Goal: Task Accomplishment & Management: Use online tool/utility

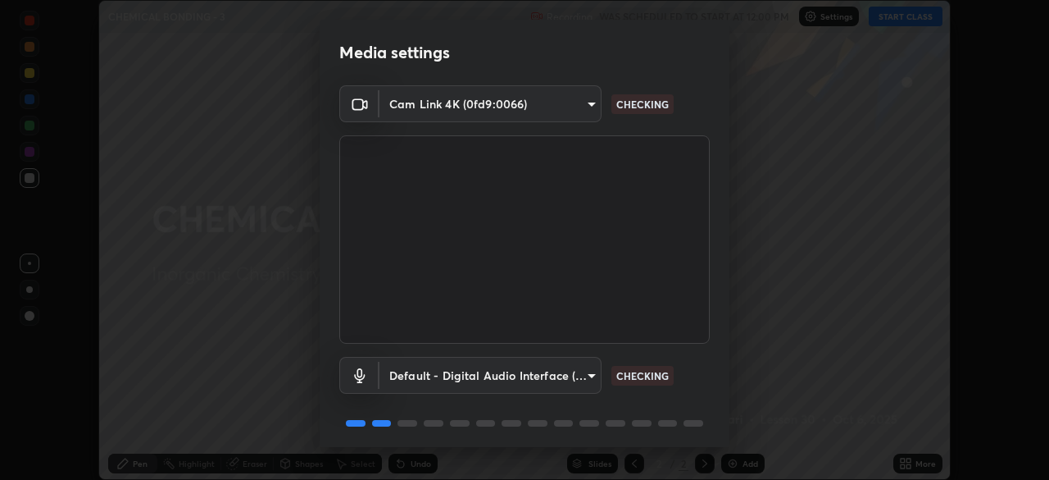
scroll to position [58, 0]
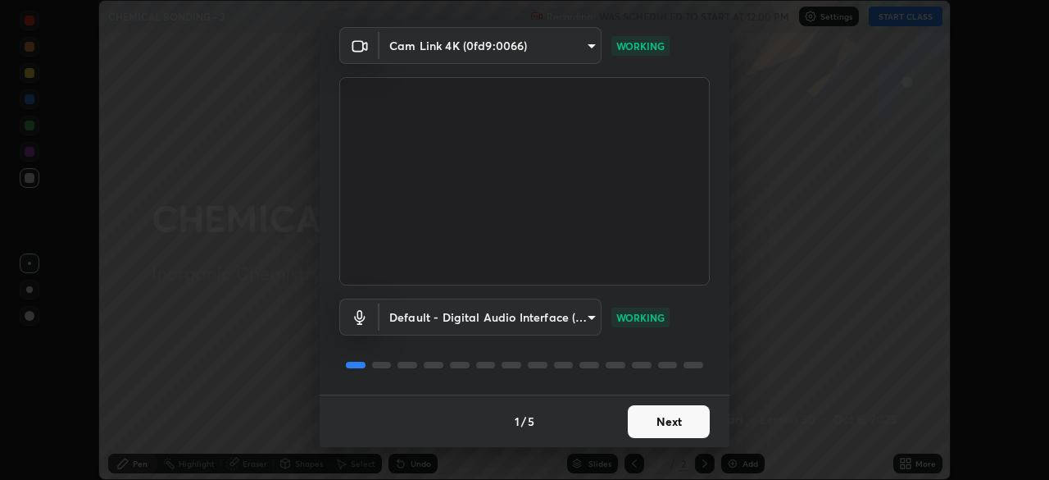
click at [689, 425] on button "Next" at bounding box center [669, 421] width 82 height 33
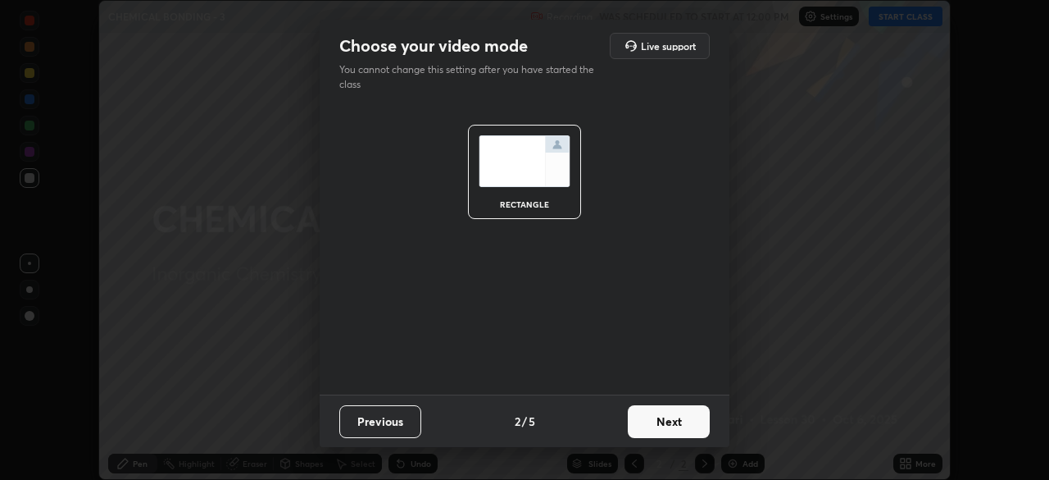
scroll to position [0, 0]
click at [695, 424] on button "Next" at bounding box center [669, 421] width 82 height 33
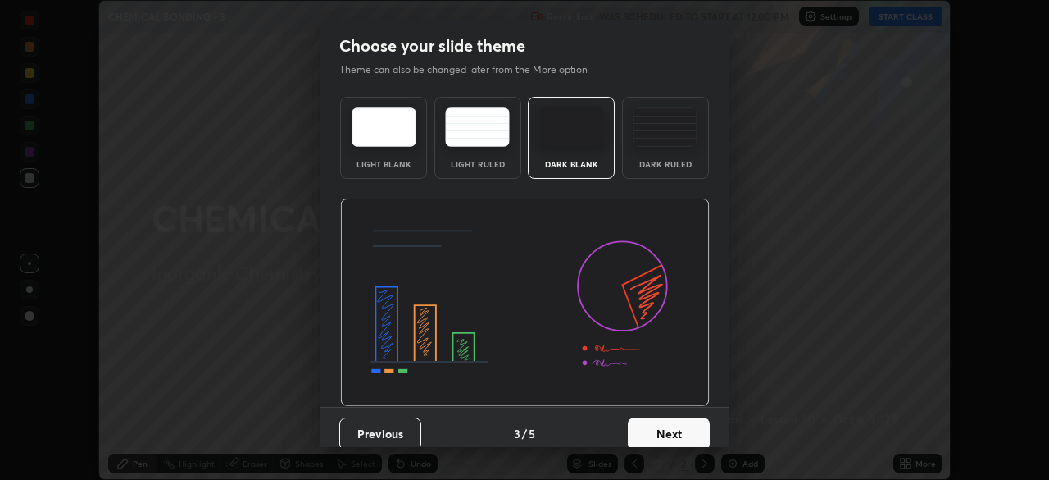
click at [693, 432] on button "Next" at bounding box center [669, 433] width 82 height 33
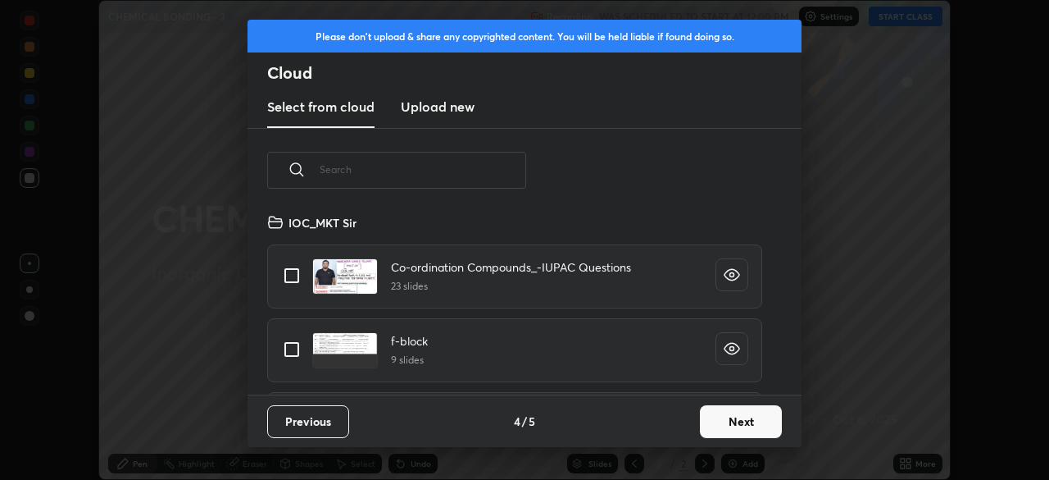
scroll to position [182, 526]
click at [724, 416] on button "Next" at bounding box center [741, 421] width 82 height 33
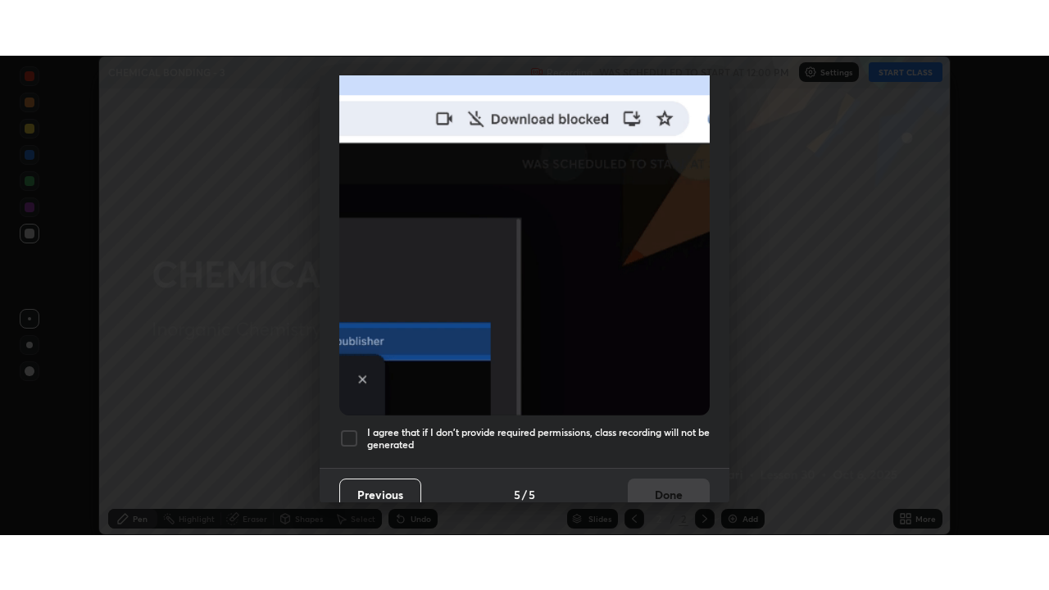
scroll to position [393, 0]
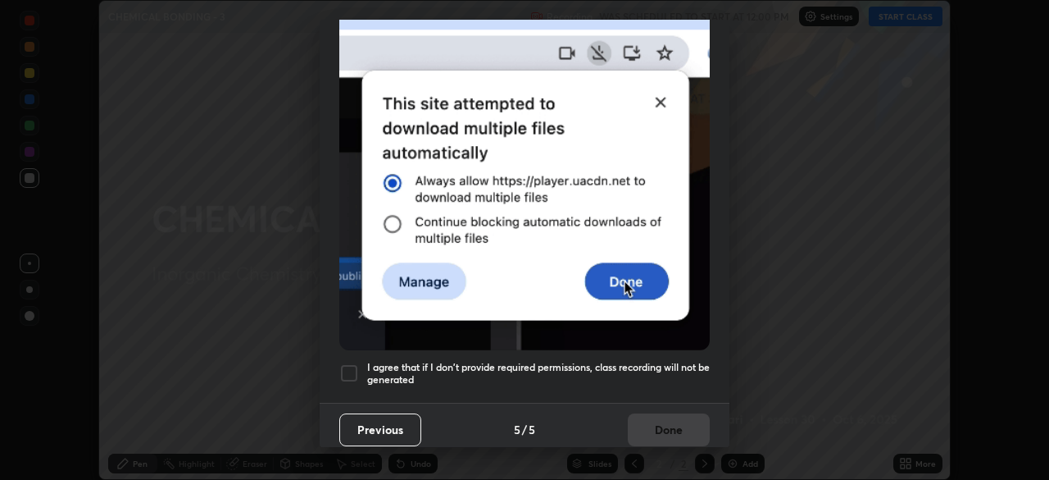
click at [346, 364] on div at bounding box center [349, 373] width 20 height 20
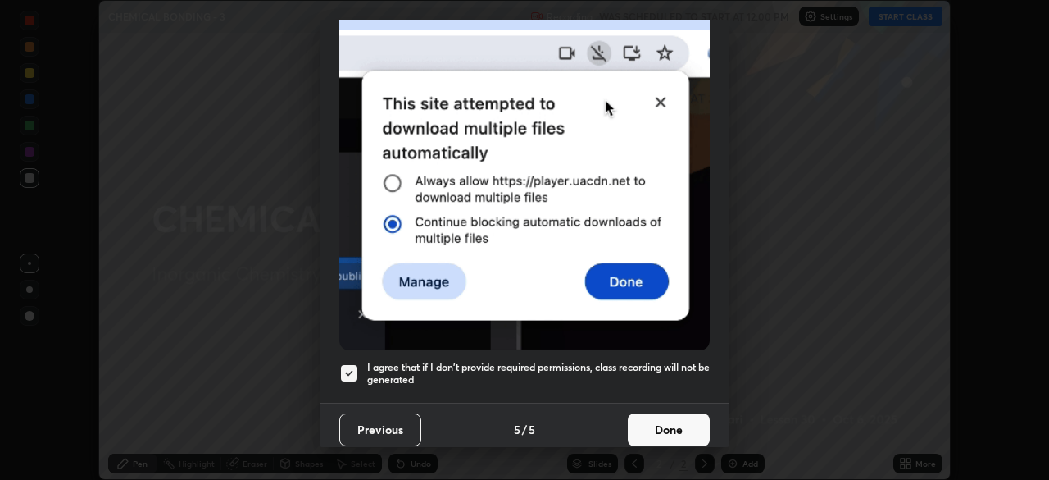
click at [651, 421] on button "Done" at bounding box center [669, 429] width 82 height 33
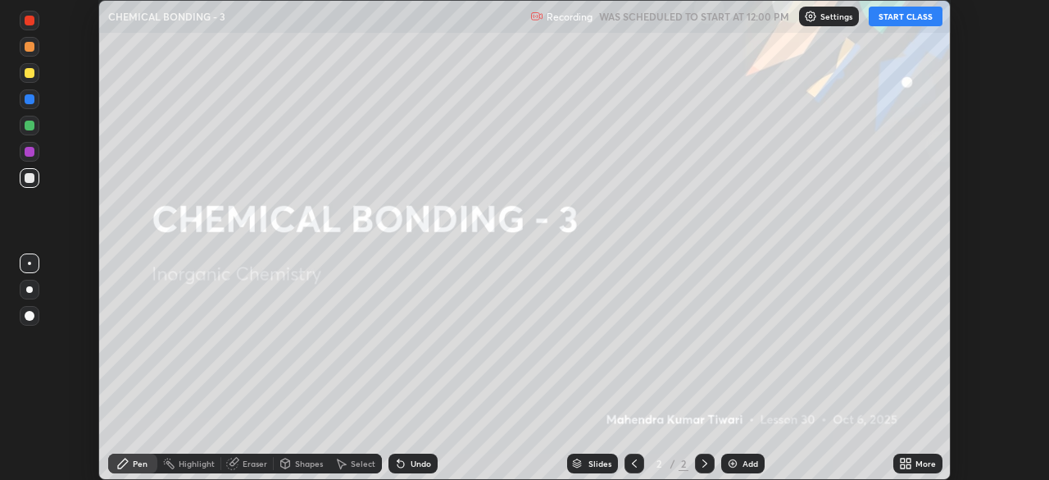
click at [902, 19] on button "START CLASS" at bounding box center [906, 17] width 74 height 20
click at [911, 457] on icon at bounding box center [905, 463] width 13 height 13
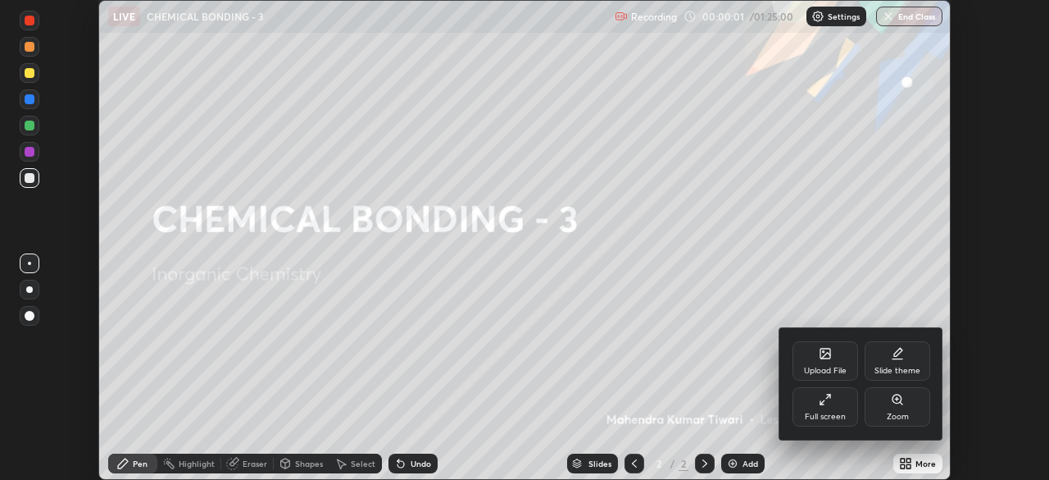
click at [835, 407] on div "Full screen" at bounding box center [826, 406] width 66 height 39
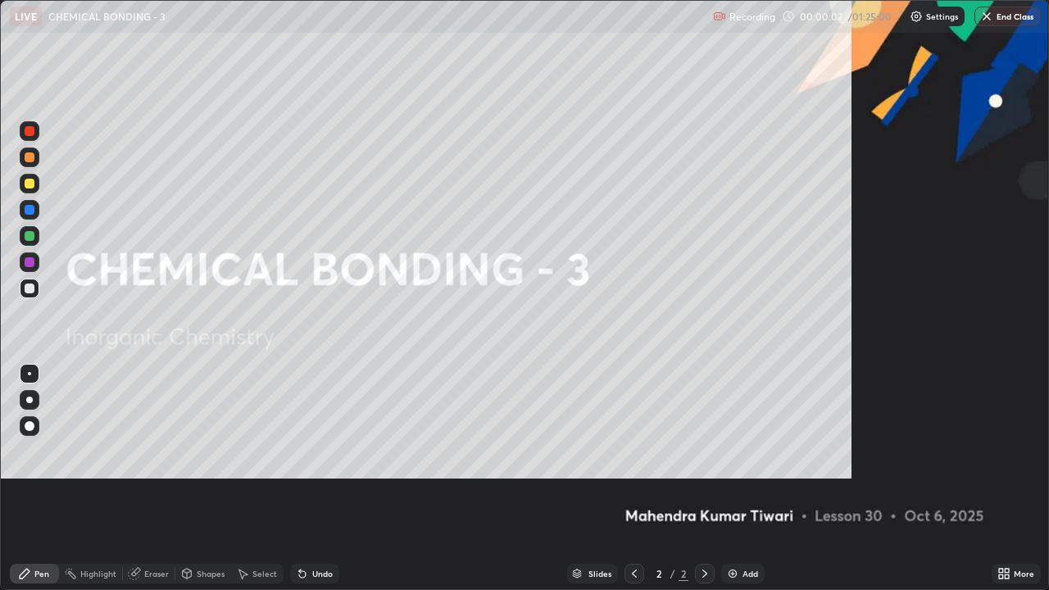
scroll to position [590, 1049]
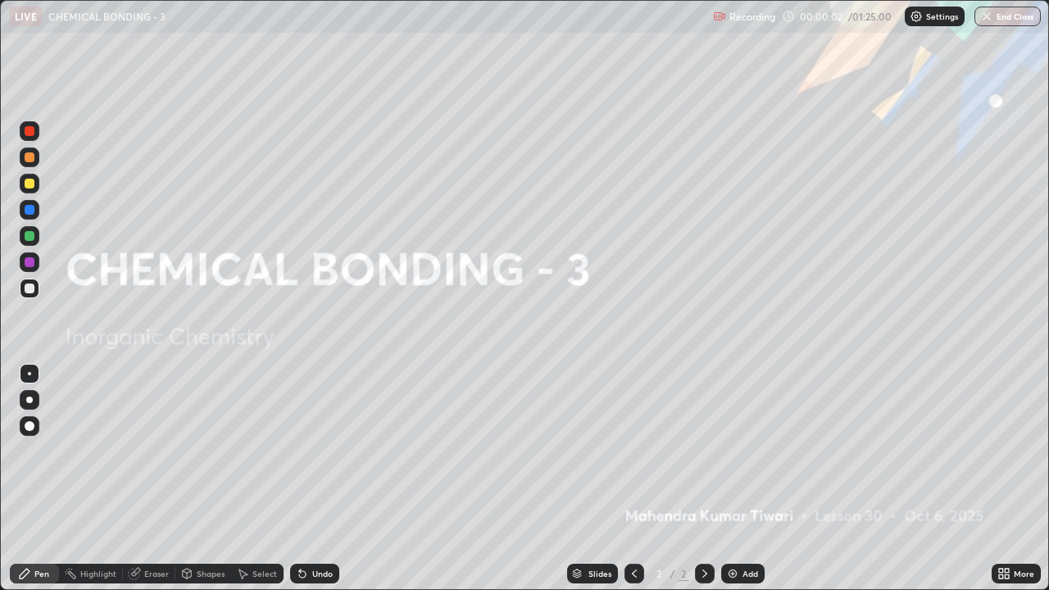
click at [748, 479] on div "Add" at bounding box center [751, 574] width 16 height 8
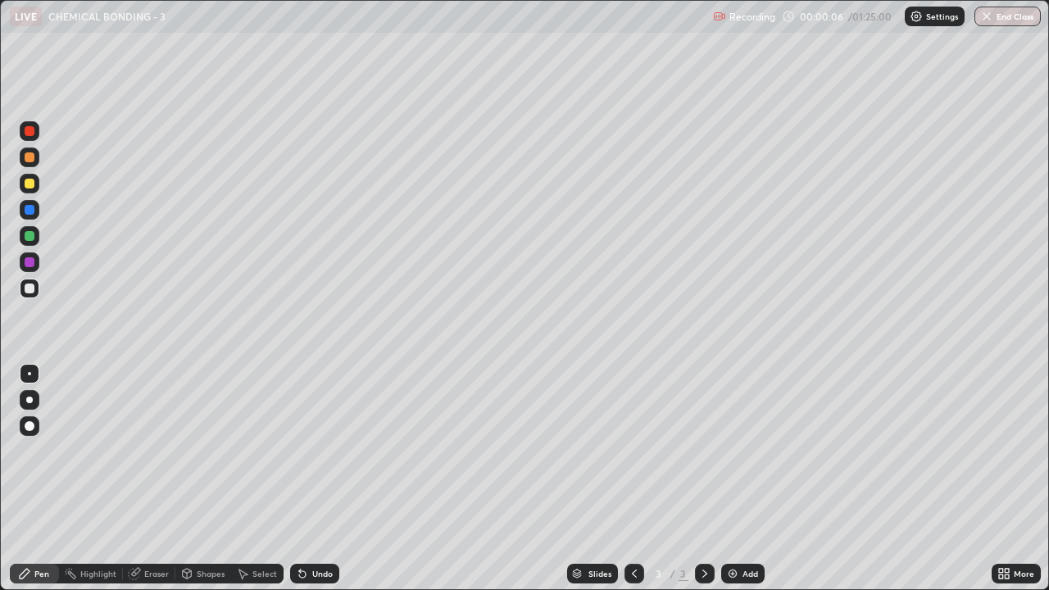
click at [25, 190] on div at bounding box center [30, 184] width 20 height 20
click at [26, 434] on div at bounding box center [30, 426] width 20 height 20
click at [31, 289] on div at bounding box center [30, 289] width 10 height 10
click at [738, 479] on div "Add" at bounding box center [742, 574] width 43 height 20
click at [28, 185] on div at bounding box center [30, 184] width 10 height 10
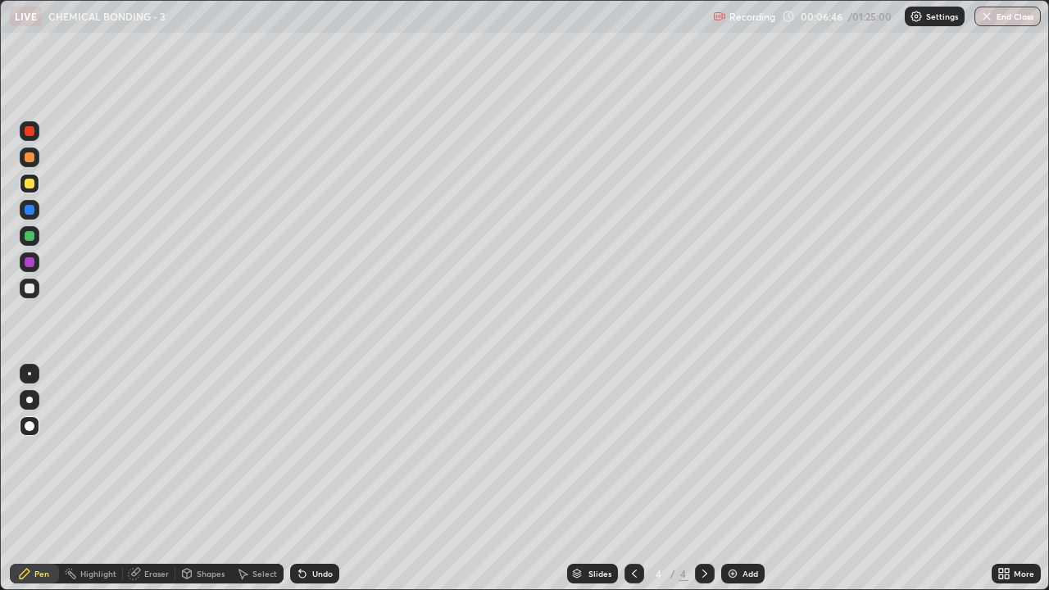
click at [33, 284] on div at bounding box center [30, 289] width 10 height 10
click at [752, 479] on div "Add" at bounding box center [751, 574] width 16 height 8
click at [29, 287] on div at bounding box center [30, 289] width 10 height 10
click at [250, 479] on div "Select" at bounding box center [257, 574] width 52 height 20
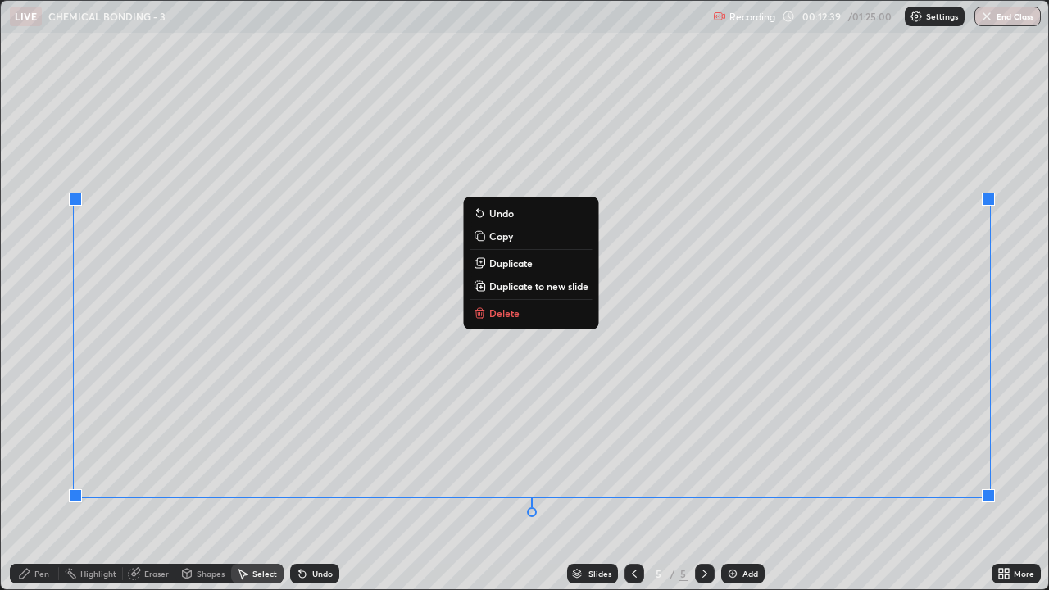
click at [552, 319] on button "Delete" at bounding box center [531, 313] width 122 height 20
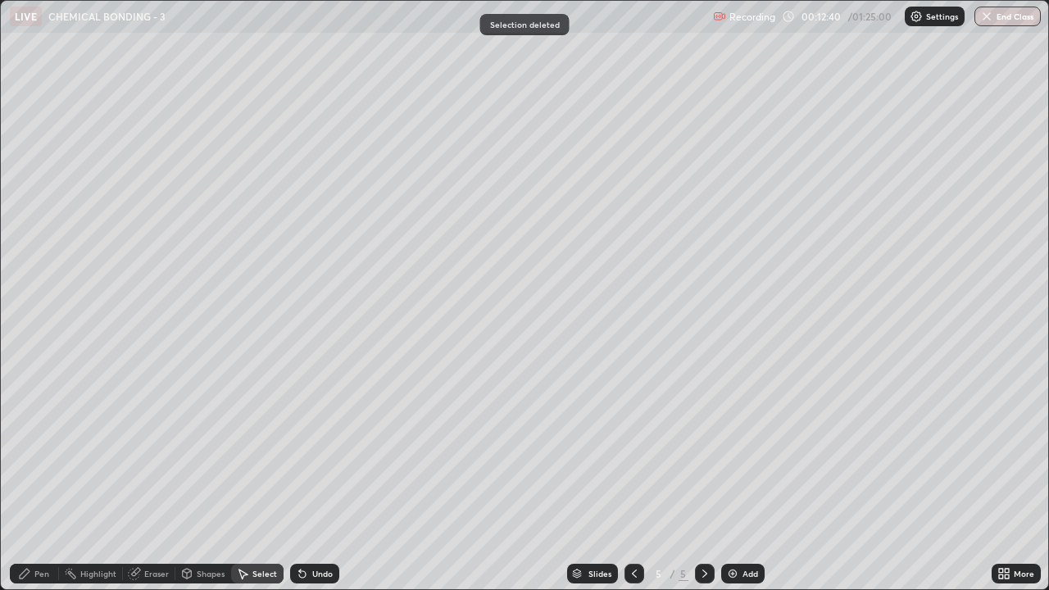
click at [27, 479] on div "Pen" at bounding box center [34, 574] width 49 height 20
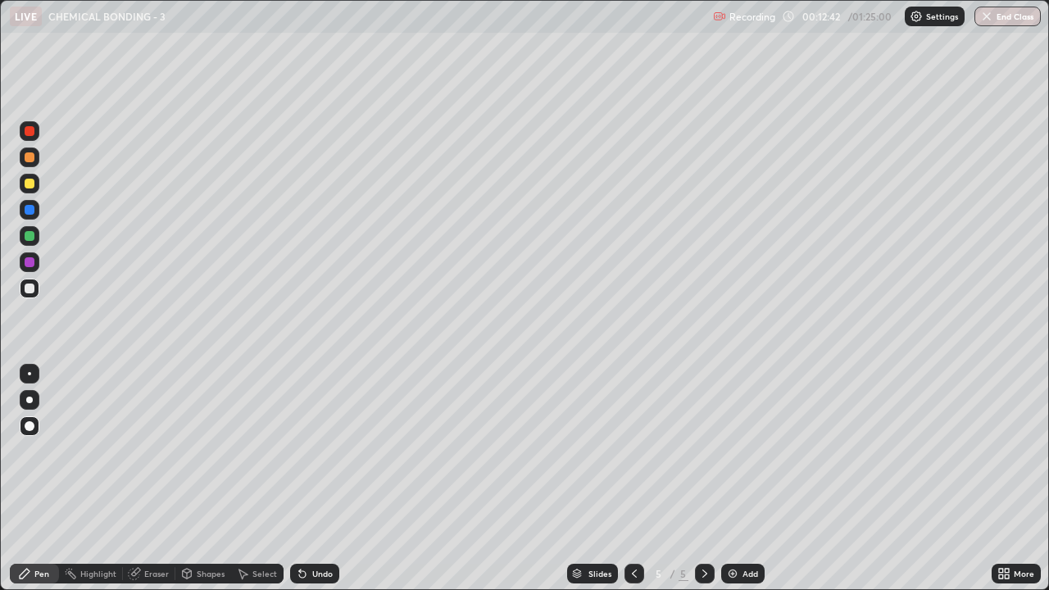
click at [30, 180] on div at bounding box center [30, 184] width 10 height 10
click at [633, 479] on icon at bounding box center [634, 573] width 13 height 13
click at [698, 479] on icon at bounding box center [704, 573] width 13 height 13
click at [202, 479] on div "Shapes" at bounding box center [211, 574] width 28 height 8
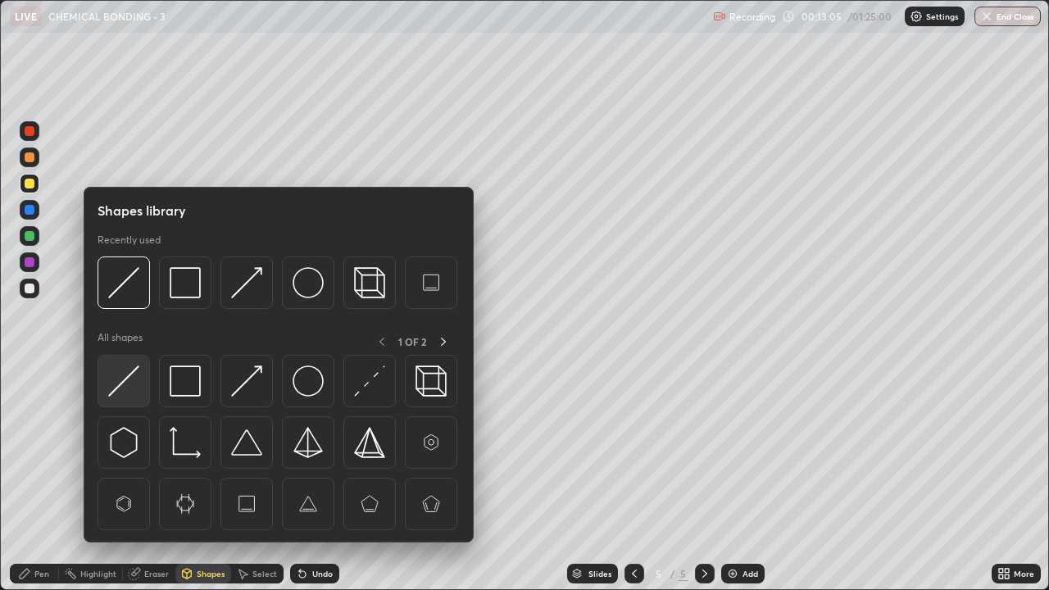
click at [125, 376] on img at bounding box center [123, 381] width 31 height 31
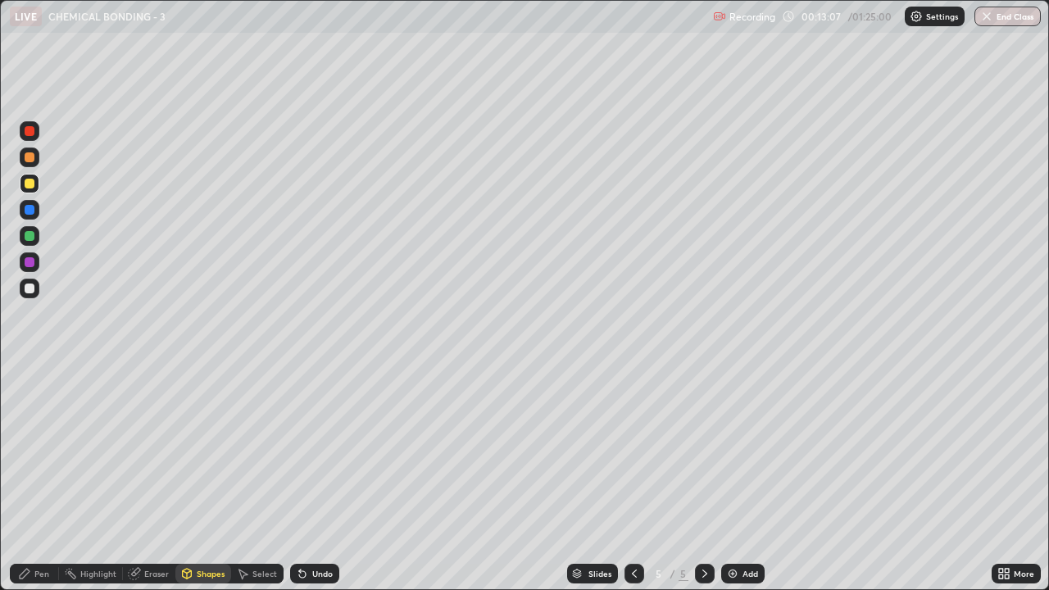
click at [27, 288] on div at bounding box center [30, 289] width 10 height 10
click at [37, 479] on div "Pen" at bounding box center [41, 574] width 15 height 8
click at [23, 237] on div at bounding box center [30, 236] width 20 height 20
click at [315, 479] on div "Undo" at bounding box center [322, 574] width 20 height 8
click at [320, 479] on div "Undo" at bounding box center [322, 574] width 20 height 8
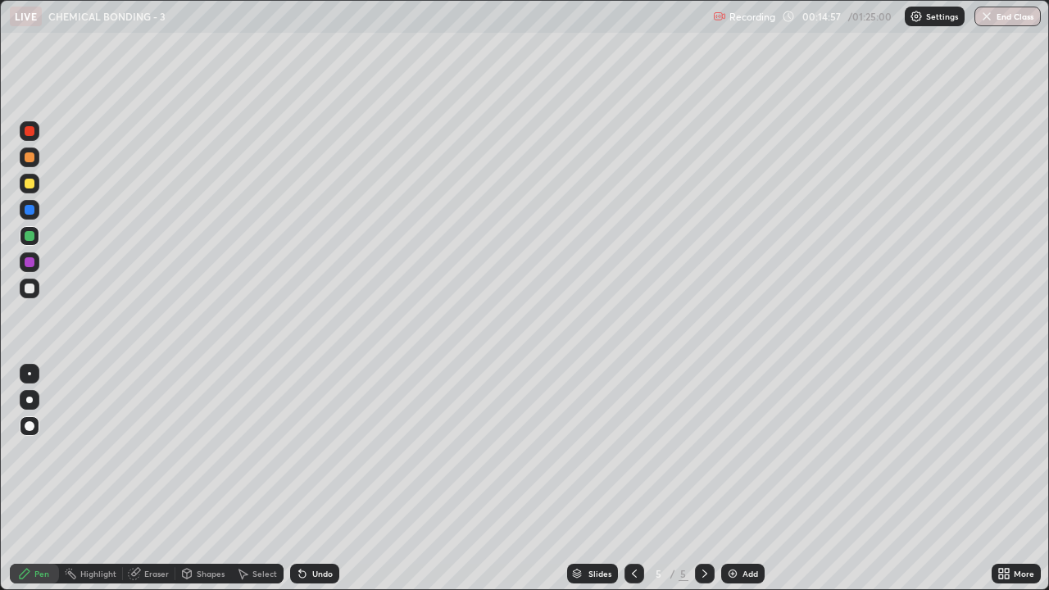
click at [320, 479] on div "Undo" at bounding box center [314, 574] width 49 height 20
click at [137, 479] on icon at bounding box center [134, 574] width 11 height 11
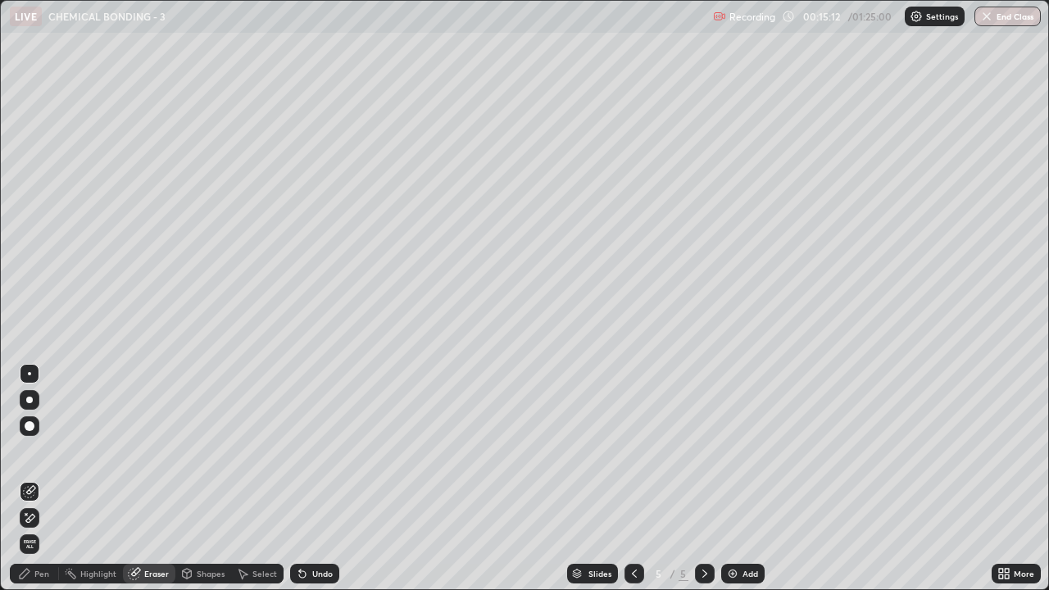
click at [48, 479] on div "Pen" at bounding box center [34, 574] width 49 height 20
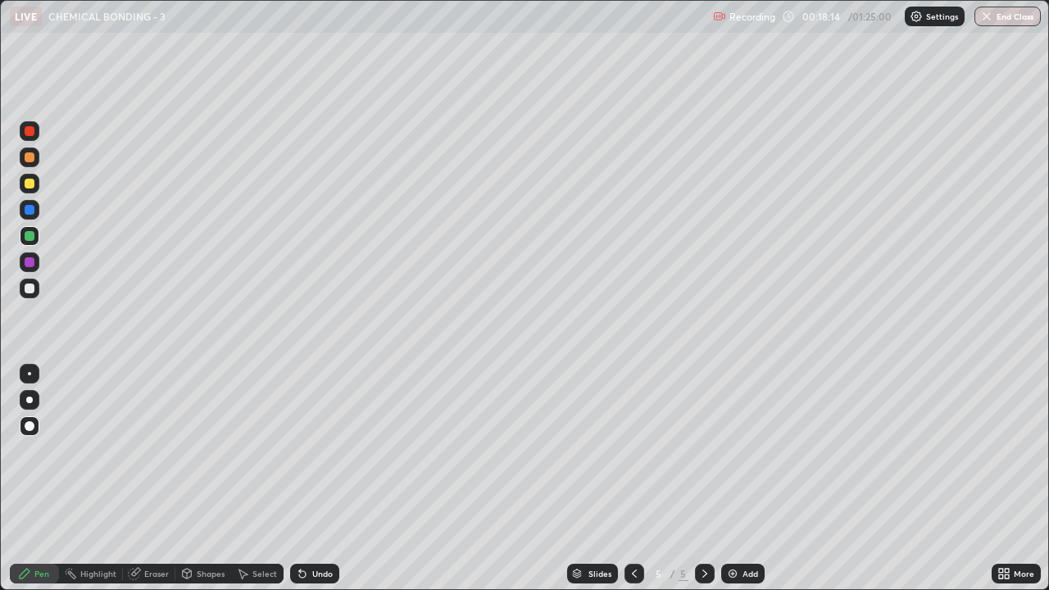
click at [31, 288] on div at bounding box center [30, 289] width 10 height 10
click at [740, 479] on div "Add" at bounding box center [742, 574] width 43 height 20
click at [34, 183] on div at bounding box center [30, 184] width 10 height 10
click at [27, 287] on div at bounding box center [30, 289] width 10 height 10
click at [256, 479] on div "Select" at bounding box center [264, 574] width 25 height 8
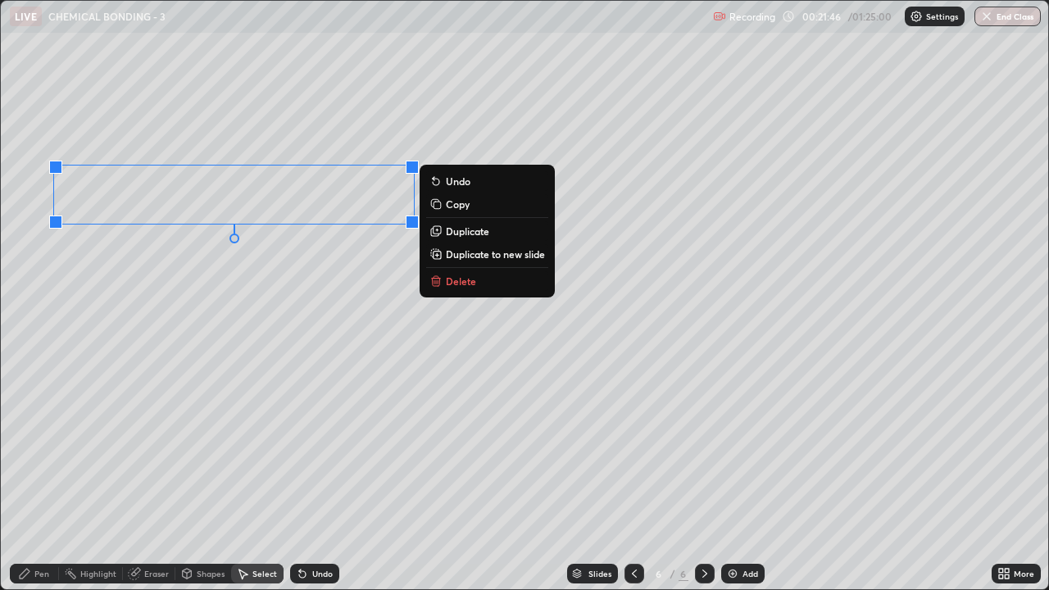
click at [459, 277] on p "Delete" at bounding box center [461, 281] width 30 height 13
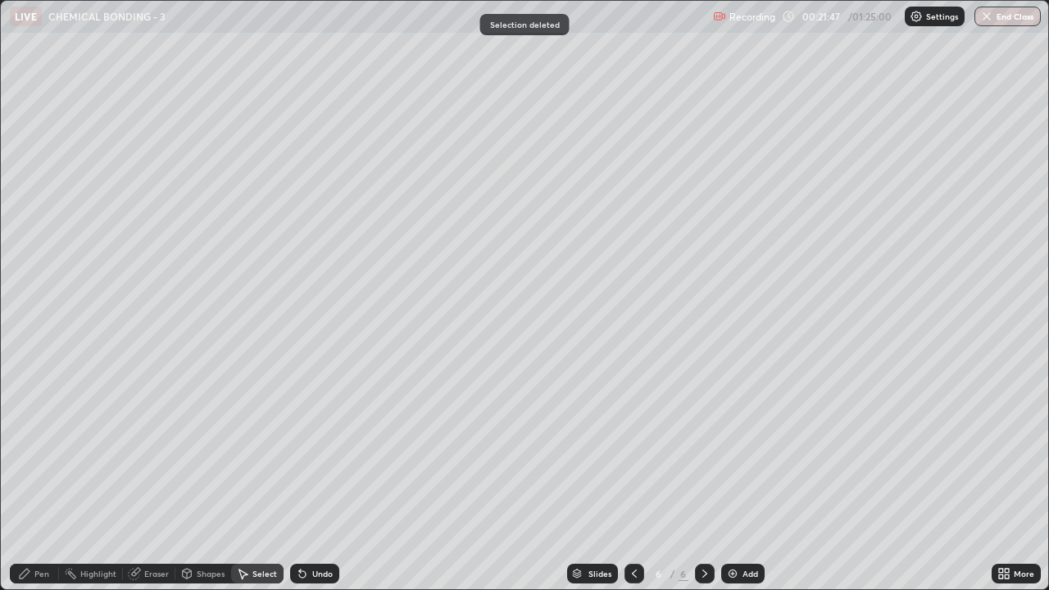
click at [28, 479] on icon at bounding box center [24, 573] width 13 height 13
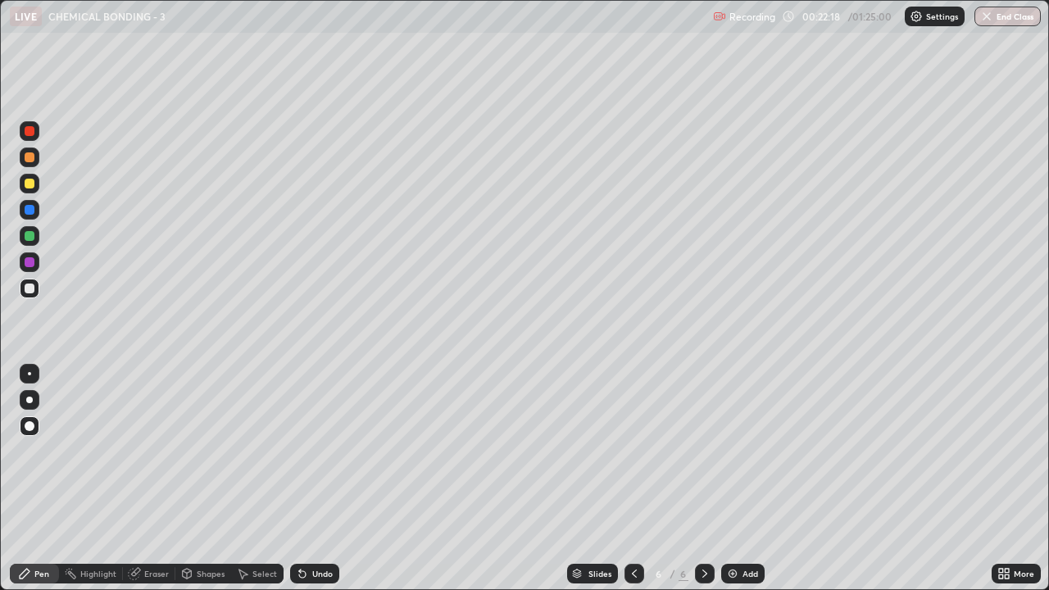
click at [33, 234] on div at bounding box center [30, 236] width 10 height 10
click at [748, 479] on div "Add" at bounding box center [751, 574] width 16 height 8
click at [35, 280] on div at bounding box center [30, 289] width 20 height 20
click at [745, 479] on div "Add" at bounding box center [751, 574] width 16 height 8
click at [30, 183] on div at bounding box center [30, 184] width 10 height 10
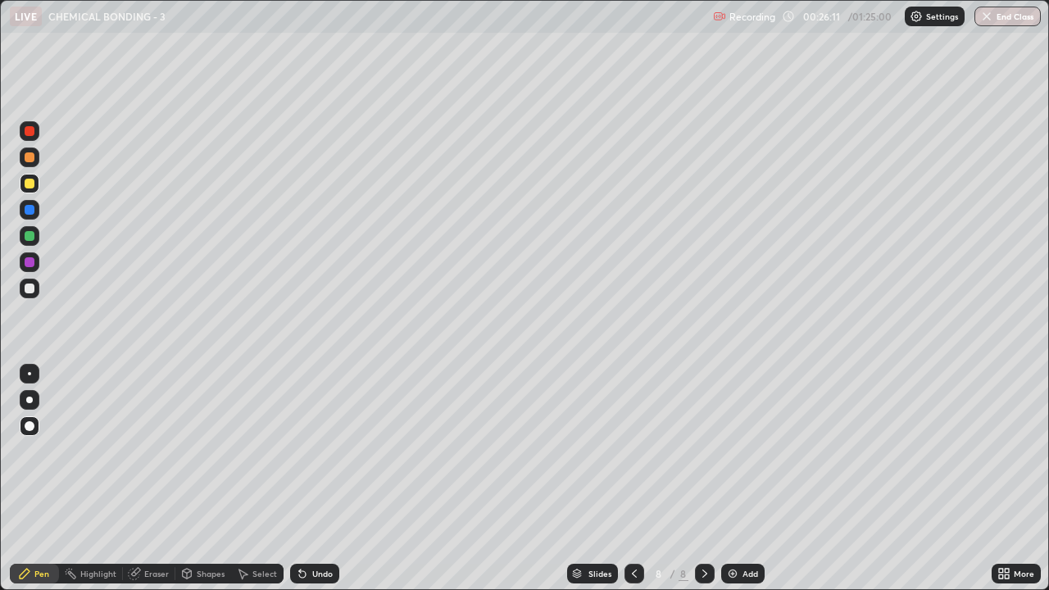
click at [24, 288] on div at bounding box center [30, 289] width 20 height 20
click at [26, 292] on div at bounding box center [30, 289] width 10 height 10
click at [204, 479] on div "Shapes" at bounding box center [211, 574] width 28 height 8
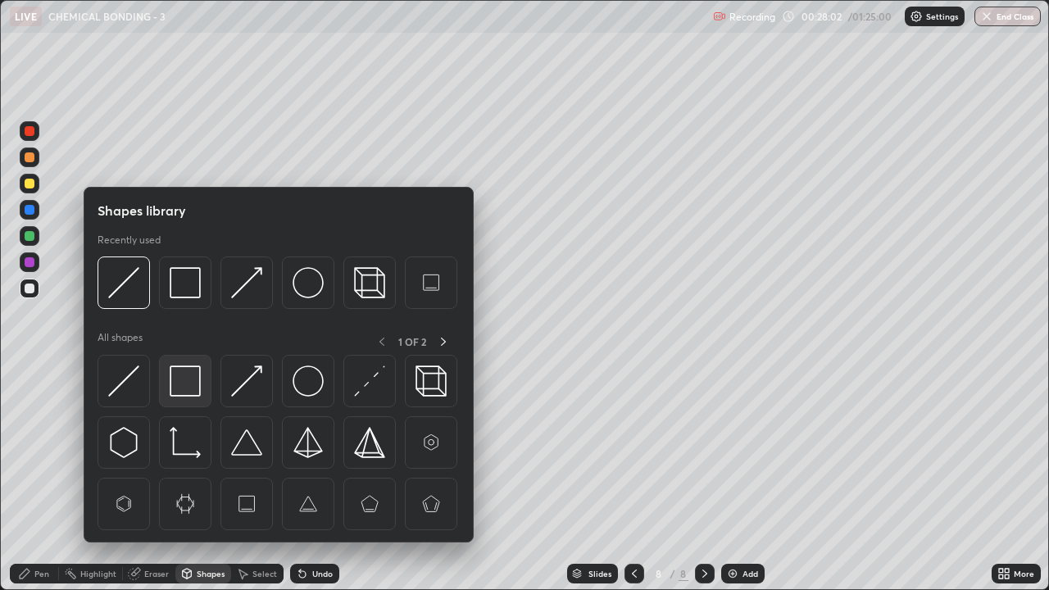
click at [183, 381] on img at bounding box center [185, 381] width 31 height 31
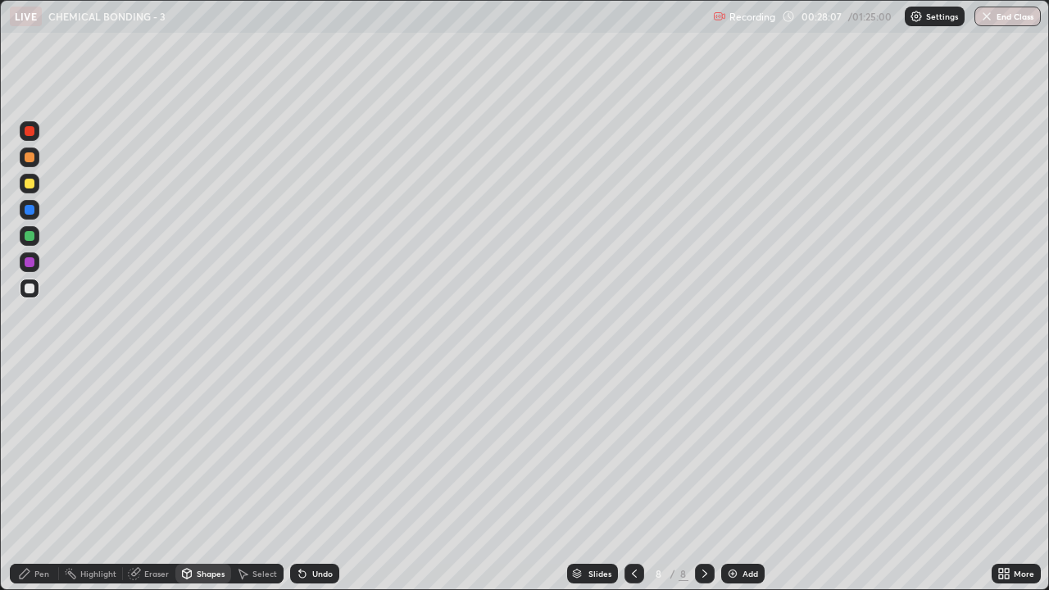
click at [205, 479] on div "Shapes" at bounding box center [211, 574] width 28 height 8
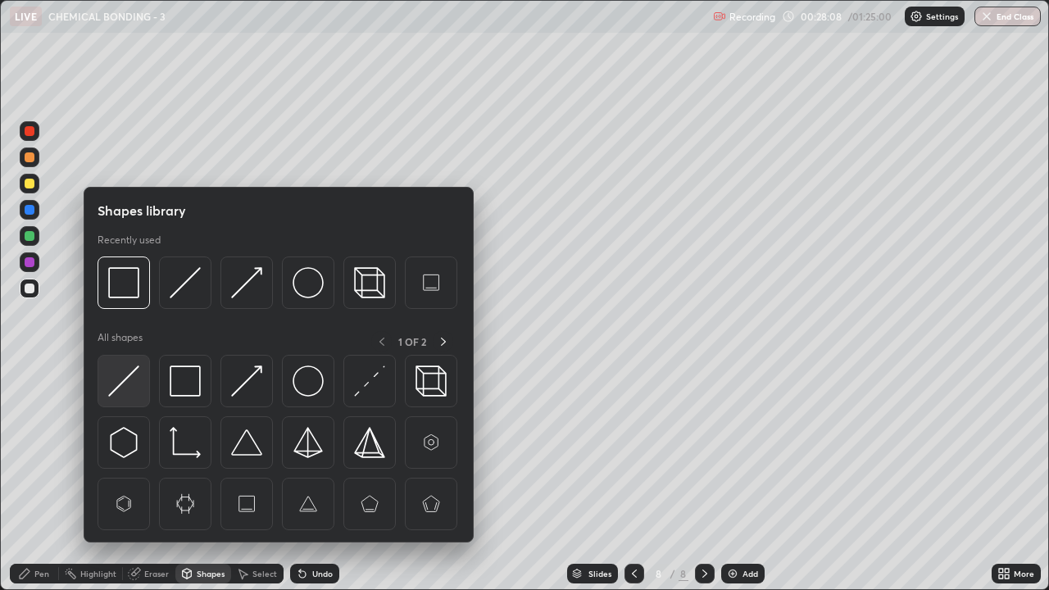
click at [135, 389] on img at bounding box center [123, 381] width 31 height 31
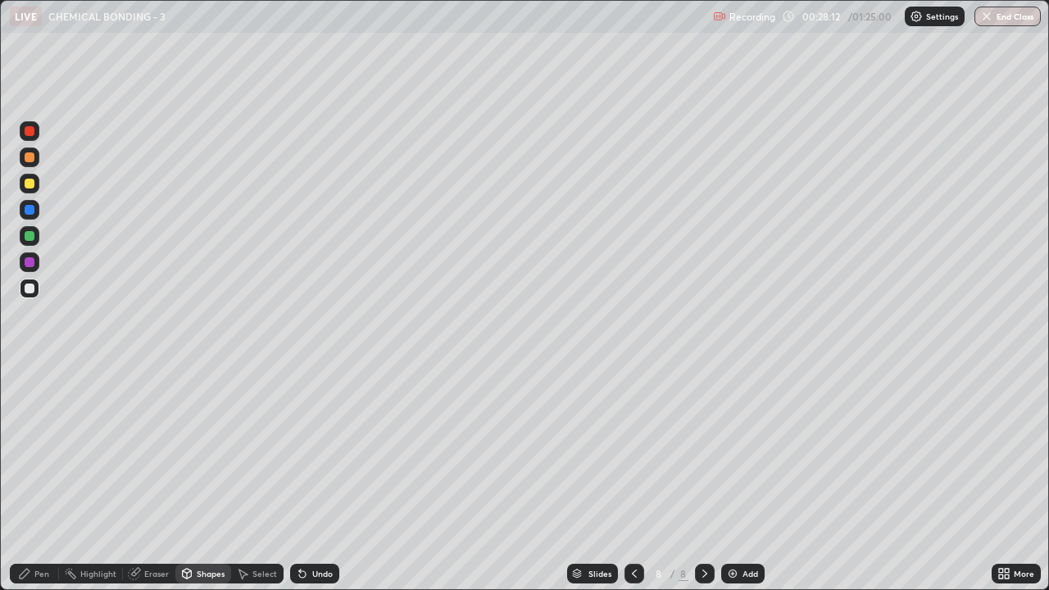
click at [39, 479] on div "Pen" at bounding box center [41, 574] width 15 height 8
click at [29, 239] on div at bounding box center [30, 236] width 10 height 10
click at [313, 479] on div "Undo" at bounding box center [322, 574] width 20 height 8
click at [311, 479] on div "Undo" at bounding box center [314, 574] width 49 height 20
click at [316, 479] on div "Undo" at bounding box center [314, 574] width 49 height 20
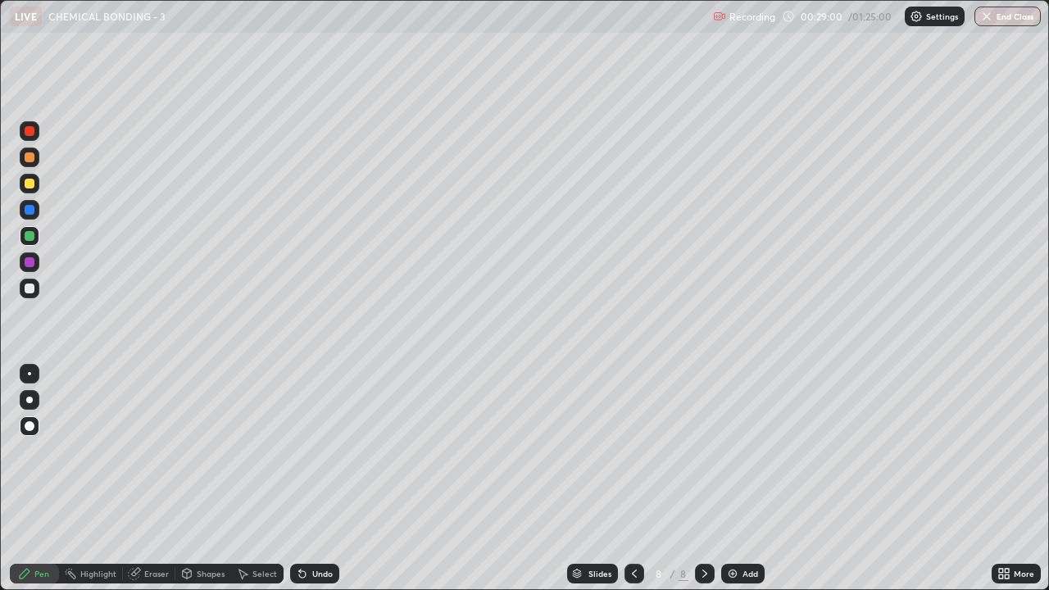
click at [307, 479] on div "Undo" at bounding box center [314, 574] width 49 height 20
click at [308, 479] on div "Undo" at bounding box center [314, 574] width 49 height 20
click at [310, 479] on div "Undo" at bounding box center [314, 574] width 49 height 20
click at [308, 479] on div "Undo" at bounding box center [314, 574] width 49 height 20
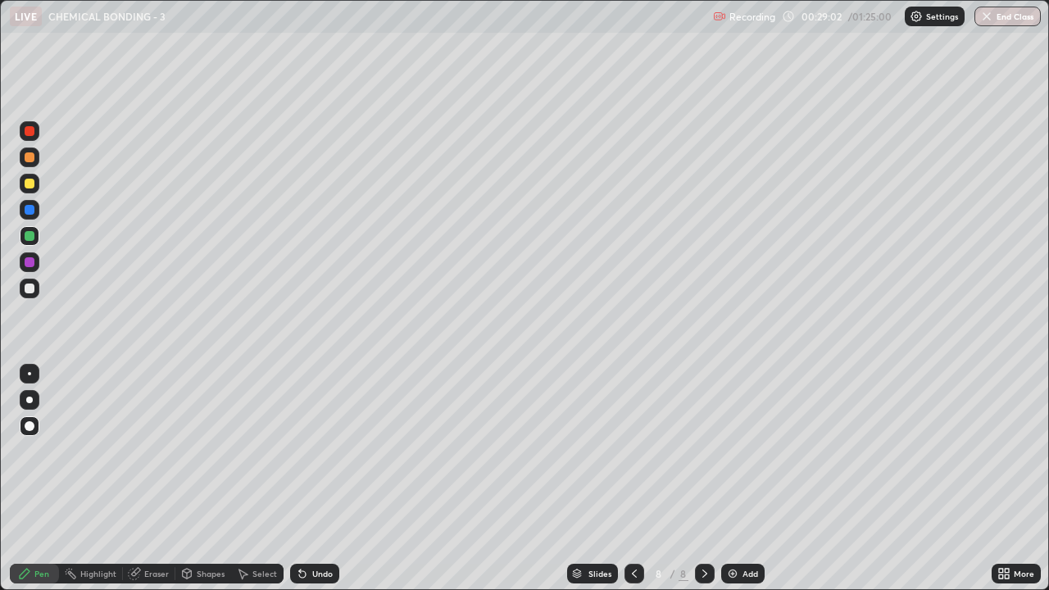
click at [309, 479] on div "Undo" at bounding box center [314, 574] width 49 height 20
click at [210, 479] on div "Shapes" at bounding box center [211, 574] width 28 height 8
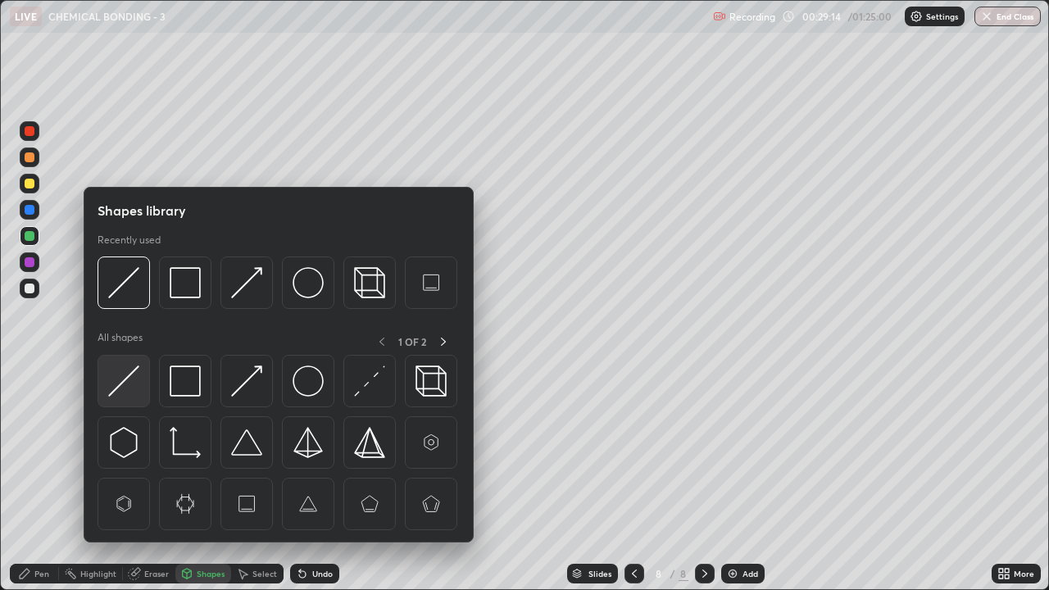
click at [129, 383] on img at bounding box center [123, 381] width 31 height 31
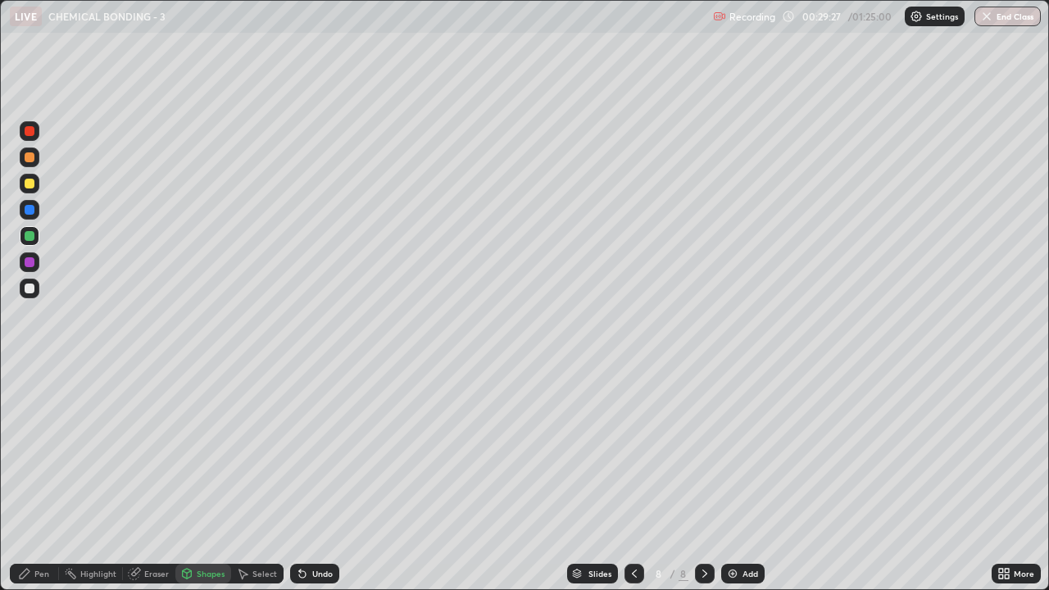
click at [20, 283] on div at bounding box center [30, 289] width 20 height 20
click at [320, 479] on div "Undo" at bounding box center [314, 574] width 49 height 20
click at [37, 479] on div "Pen" at bounding box center [34, 574] width 49 height 20
click at [28, 239] on div at bounding box center [30, 236] width 10 height 10
click at [199, 479] on div "Shapes" at bounding box center [211, 574] width 28 height 8
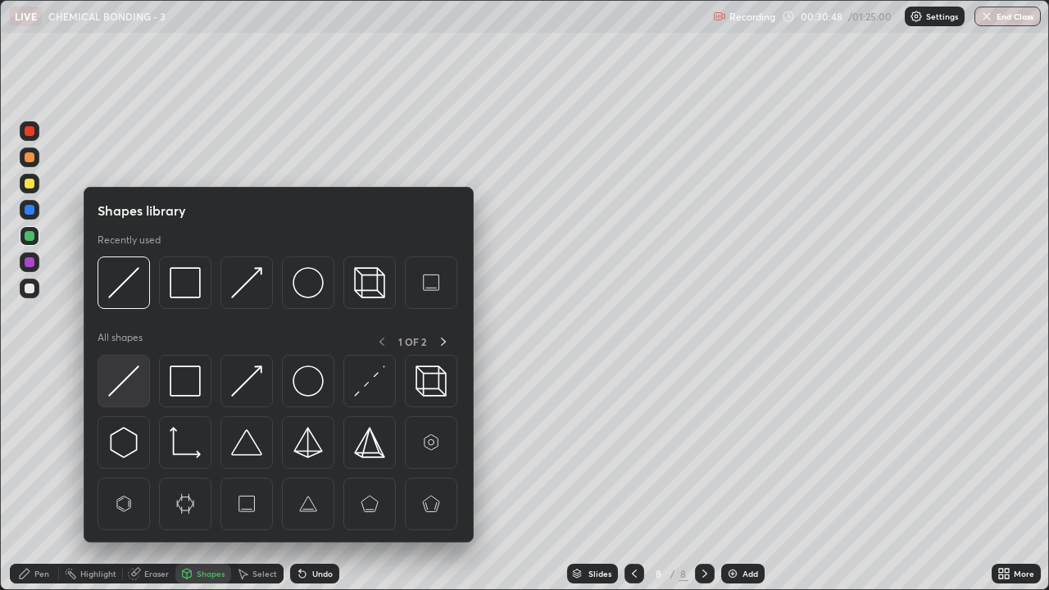
click at [139, 384] on img at bounding box center [123, 381] width 31 height 31
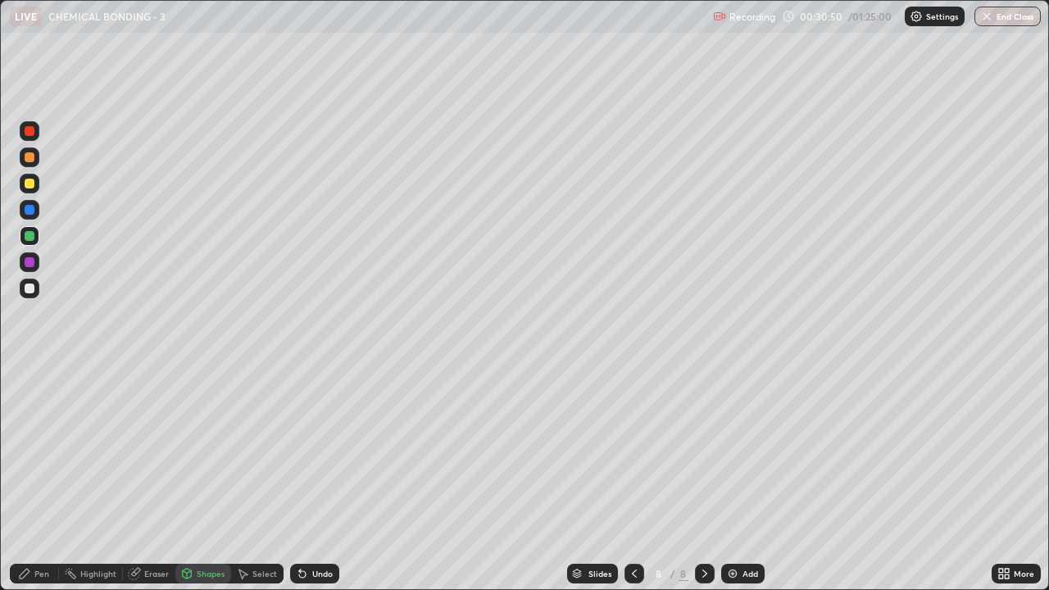
click at [35, 479] on div "Pen" at bounding box center [34, 574] width 49 height 20
click at [30, 234] on div at bounding box center [30, 236] width 10 height 10
click at [21, 285] on div at bounding box center [30, 289] width 20 height 20
click at [202, 479] on div "Shapes" at bounding box center [211, 574] width 28 height 8
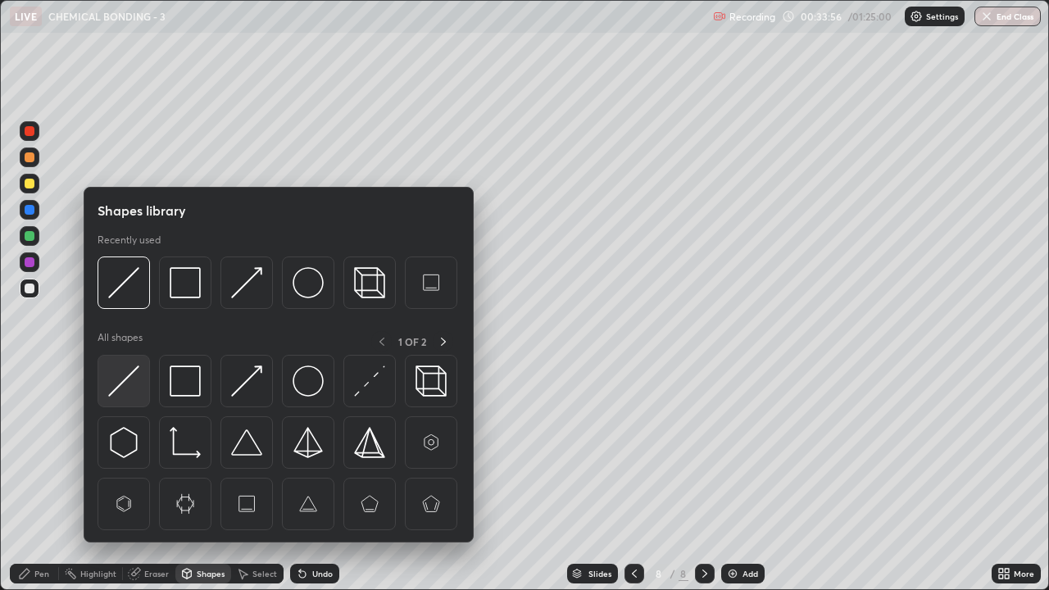
click at [125, 390] on img at bounding box center [123, 381] width 31 height 31
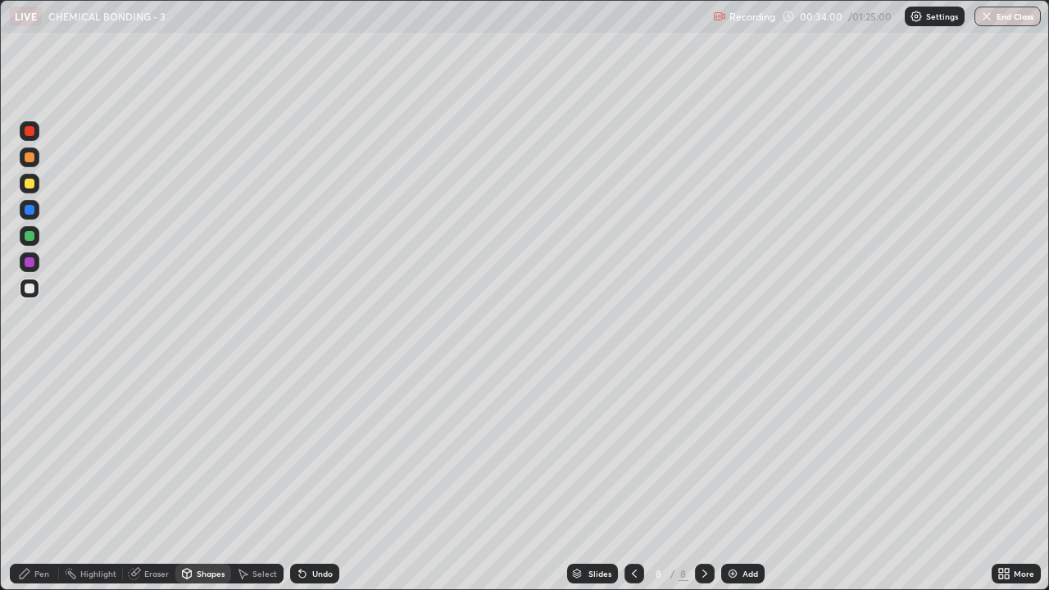
click at [49, 479] on div "Pen" at bounding box center [34, 574] width 49 height 20
click at [36, 189] on div at bounding box center [30, 184] width 20 height 20
click at [207, 479] on div "Shapes" at bounding box center [211, 574] width 28 height 8
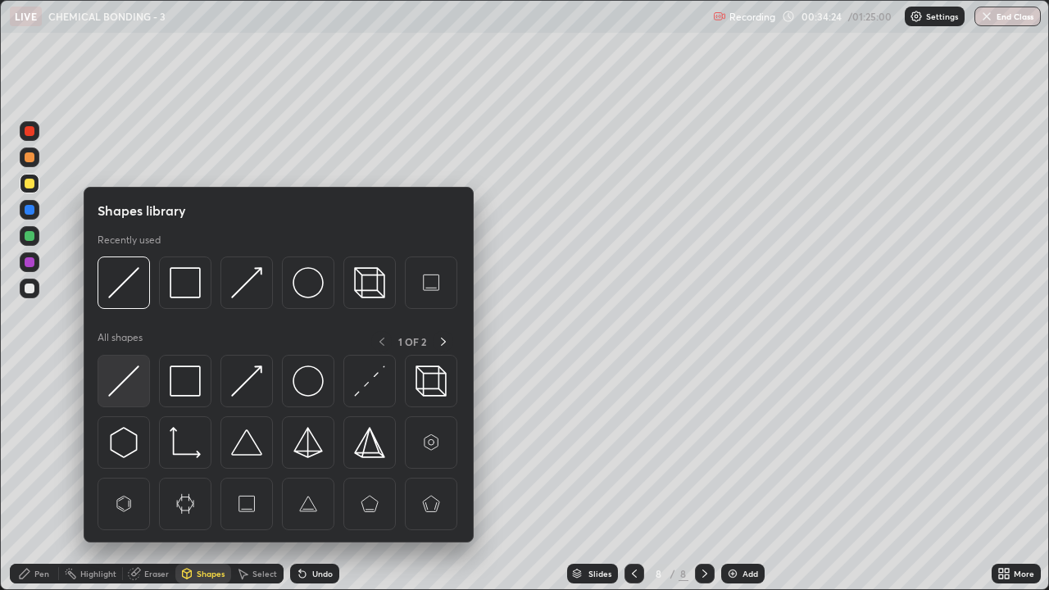
click at [150, 380] on div at bounding box center [124, 381] width 52 height 52
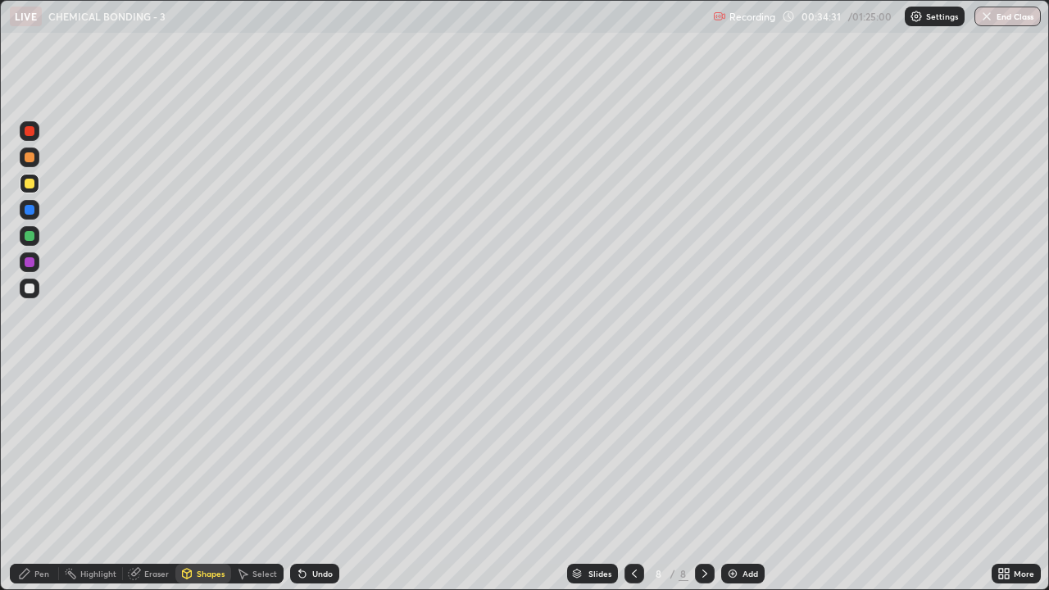
click at [25, 479] on icon at bounding box center [24, 573] width 13 height 13
click at [22, 288] on div at bounding box center [30, 289] width 20 height 20
click at [22, 233] on div at bounding box center [30, 236] width 20 height 20
click at [30, 158] on div at bounding box center [30, 157] width 10 height 10
click at [314, 479] on div "Undo" at bounding box center [322, 574] width 20 height 8
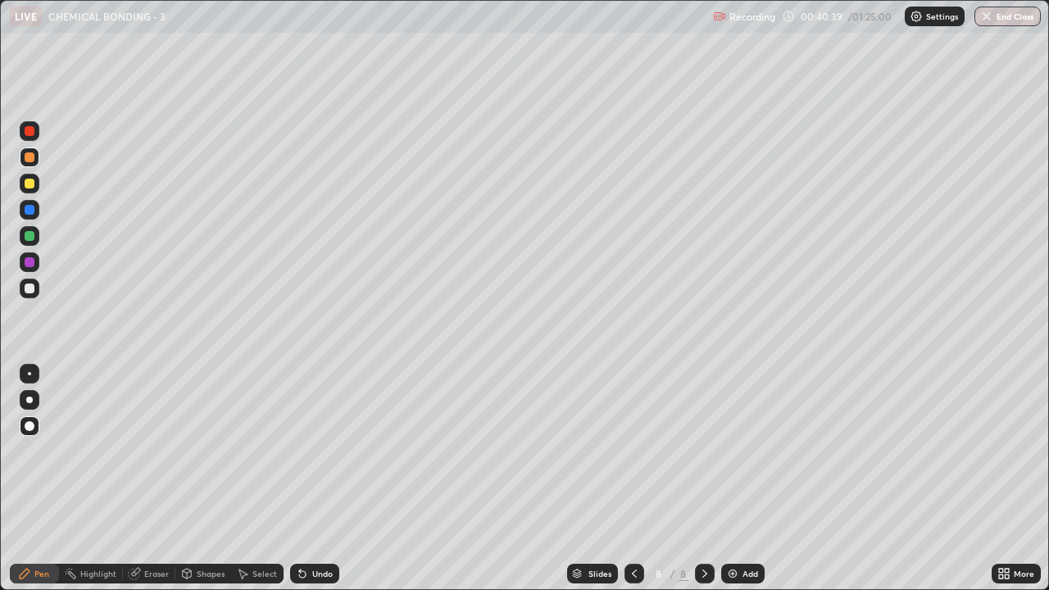
click at [745, 479] on div "Add" at bounding box center [751, 574] width 16 height 8
click at [632, 479] on icon at bounding box center [634, 574] width 5 height 8
click at [703, 479] on icon at bounding box center [704, 573] width 13 height 13
click at [26, 188] on div at bounding box center [30, 184] width 20 height 20
click at [255, 479] on div "Select" at bounding box center [264, 574] width 25 height 8
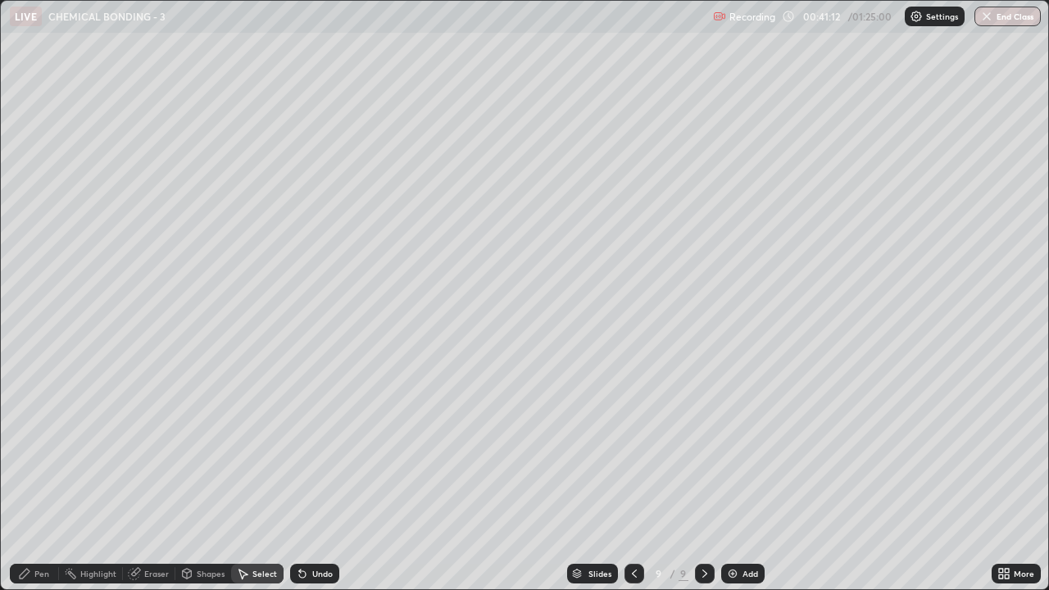
click at [211, 479] on div "Shapes" at bounding box center [211, 574] width 28 height 8
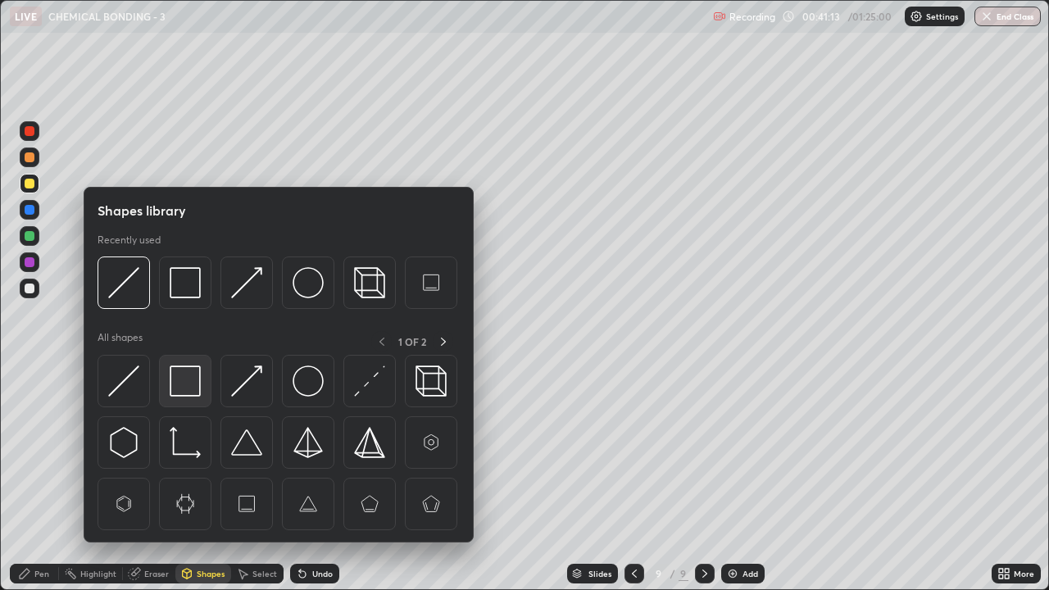
click at [188, 387] on img at bounding box center [185, 381] width 31 height 31
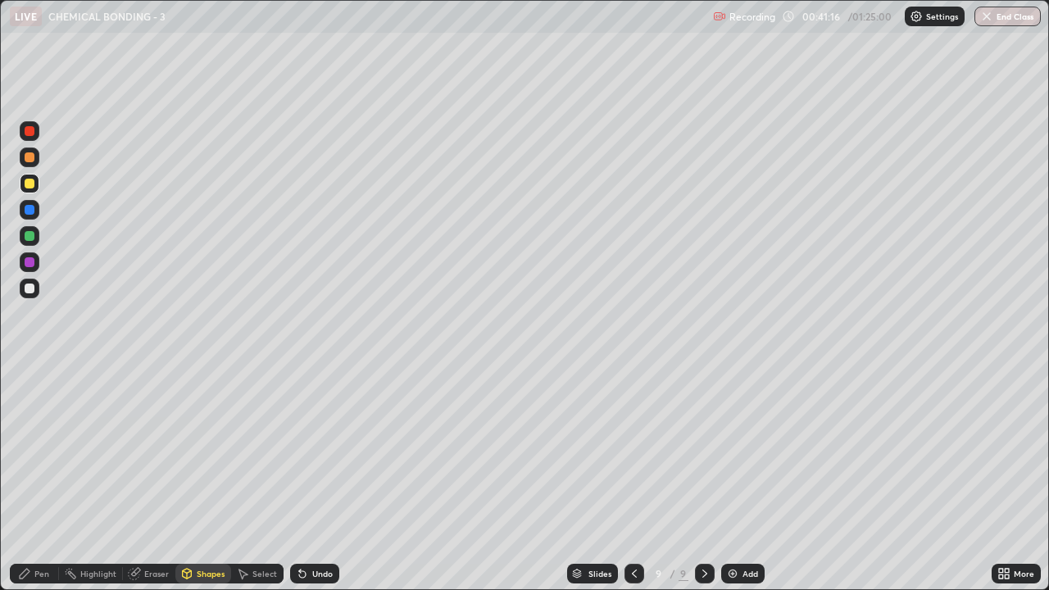
click at [205, 479] on div "Shapes" at bounding box center [211, 574] width 28 height 8
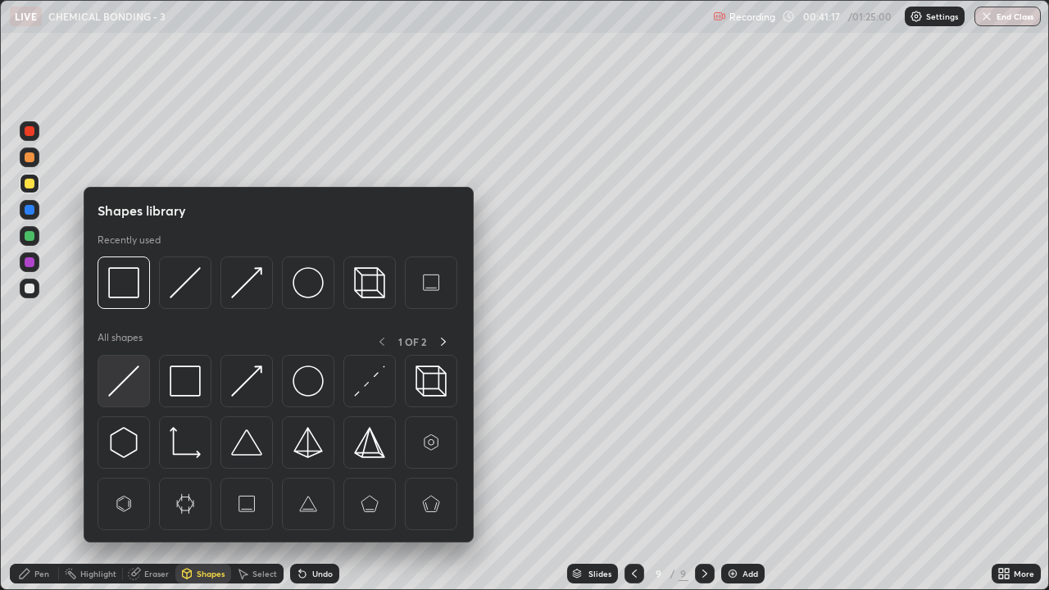
click at [150, 382] on div at bounding box center [124, 381] width 52 height 52
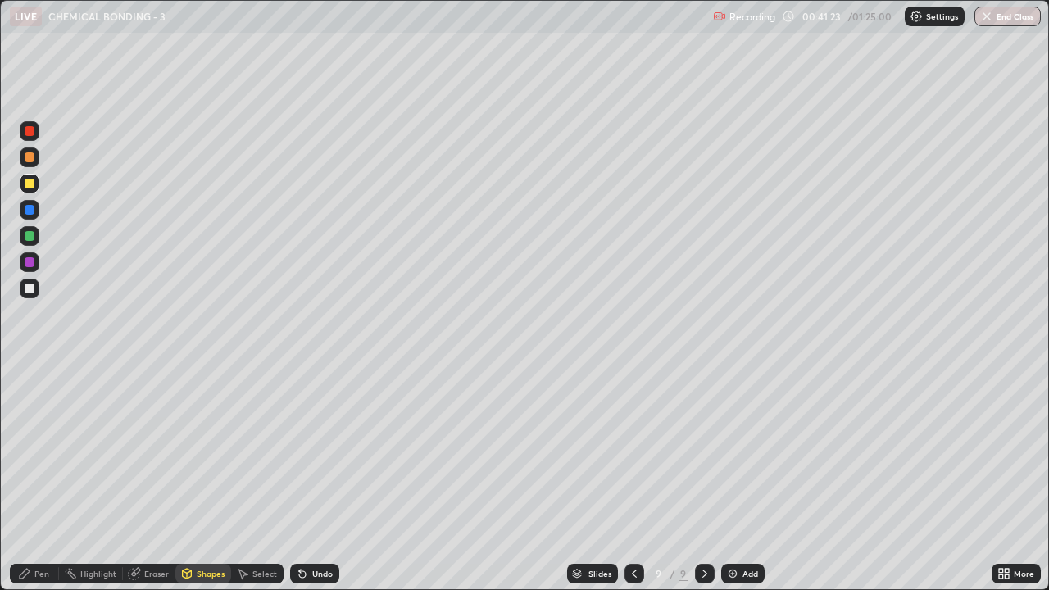
click at [28, 479] on icon at bounding box center [24, 573] width 13 height 13
click at [251, 479] on div "Select" at bounding box center [257, 574] width 52 height 20
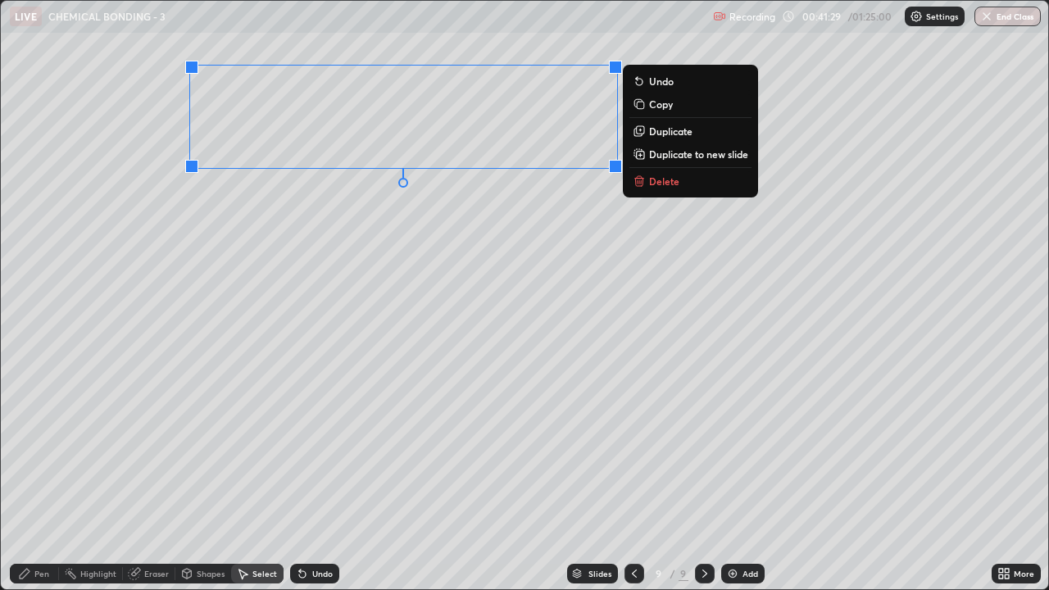
click at [654, 104] on p "Copy" at bounding box center [661, 104] width 24 height 13
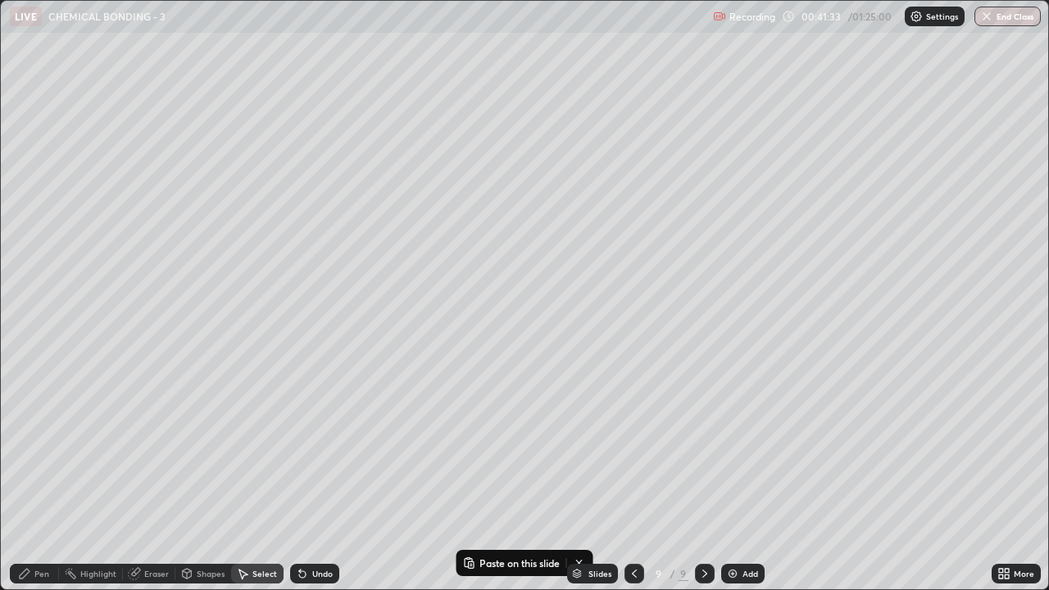
click at [36, 479] on div "Pen" at bounding box center [41, 574] width 15 height 8
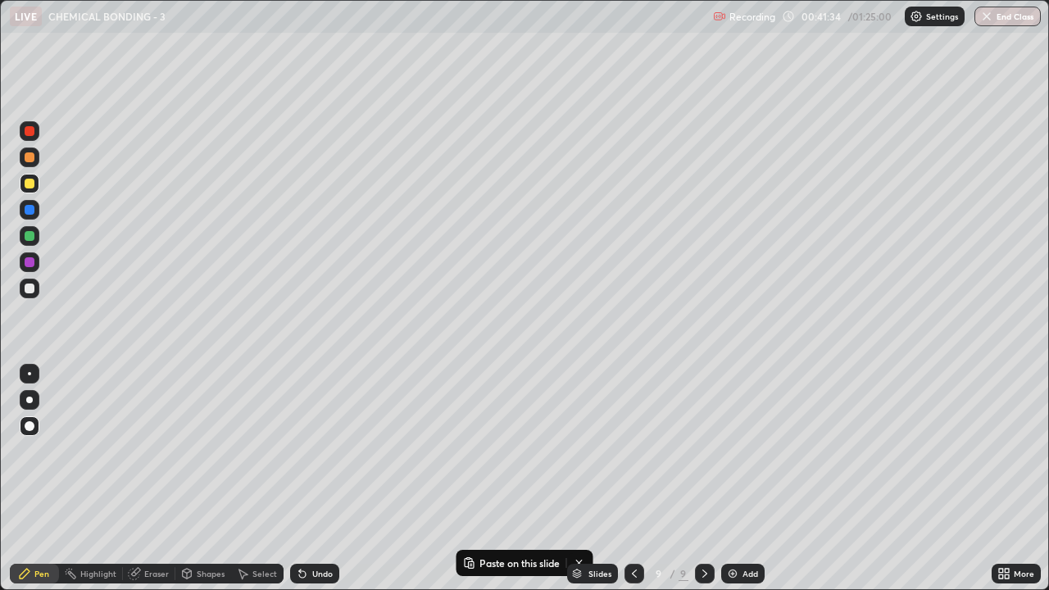
click at [34, 284] on div at bounding box center [30, 289] width 20 height 20
click at [27, 288] on div at bounding box center [30, 289] width 10 height 10
click at [200, 479] on div "Shapes" at bounding box center [211, 574] width 28 height 8
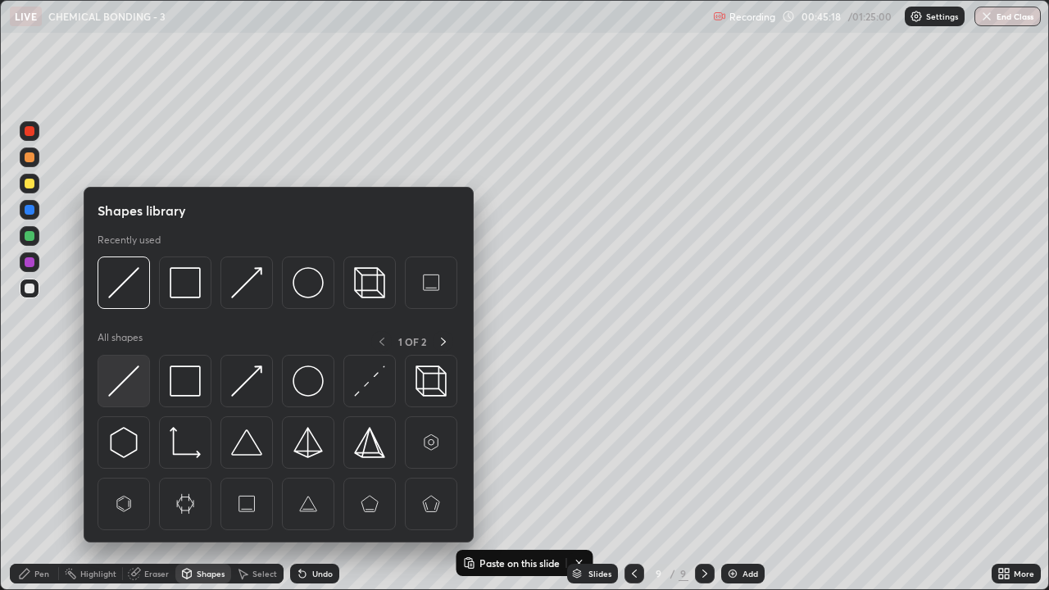
click at [143, 373] on div at bounding box center [124, 381] width 52 height 52
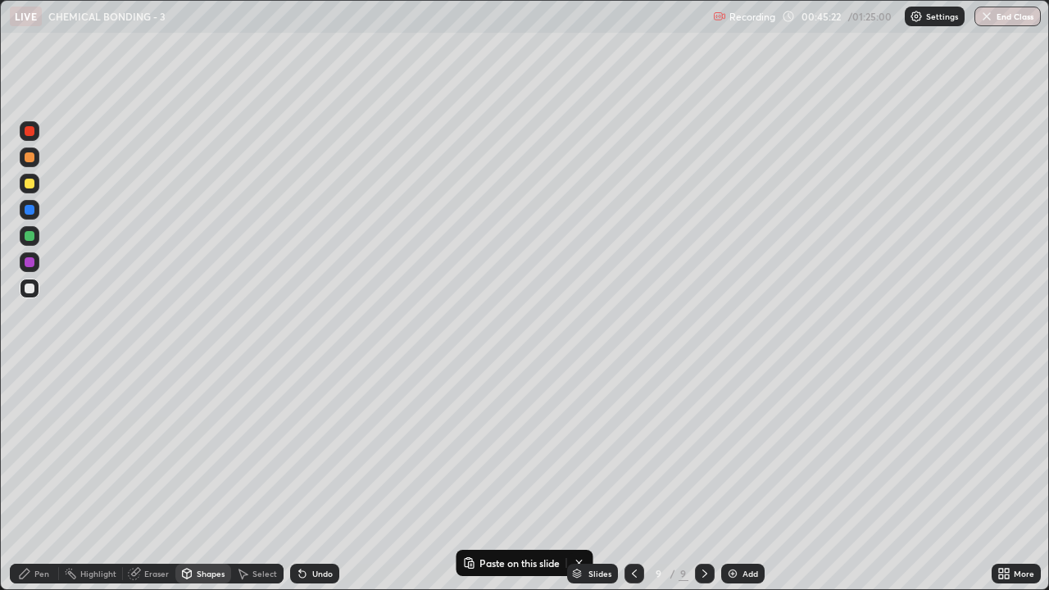
click at [44, 479] on div "Pen" at bounding box center [34, 574] width 49 height 20
click at [36, 189] on div at bounding box center [30, 184] width 20 height 20
click at [30, 289] on div at bounding box center [30, 289] width 10 height 10
click at [743, 479] on div "Add" at bounding box center [742, 574] width 43 height 20
click at [632, 479] on icon at bounding box center [633, 574] width 5 height 8
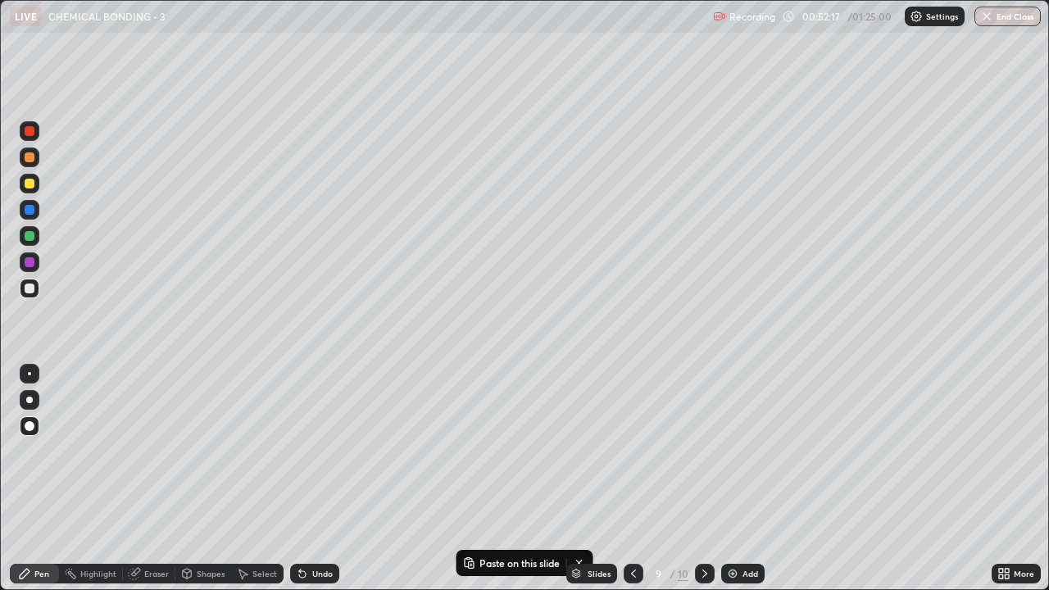
click at [702, 479] on icon at bounding box center [704, 573] width 13 height 13
click at [734, 479] on img at bounding box center [732, 573] width 13 height 13
click at [642, 479] on div at bounding box center [635, 574] width 20 height 20
click at [634, 479] on icon at bounding box center [634, 573] width 13 height 13
click at [703, 479] on icon at bounding box center [704, 573] width 13 height 13
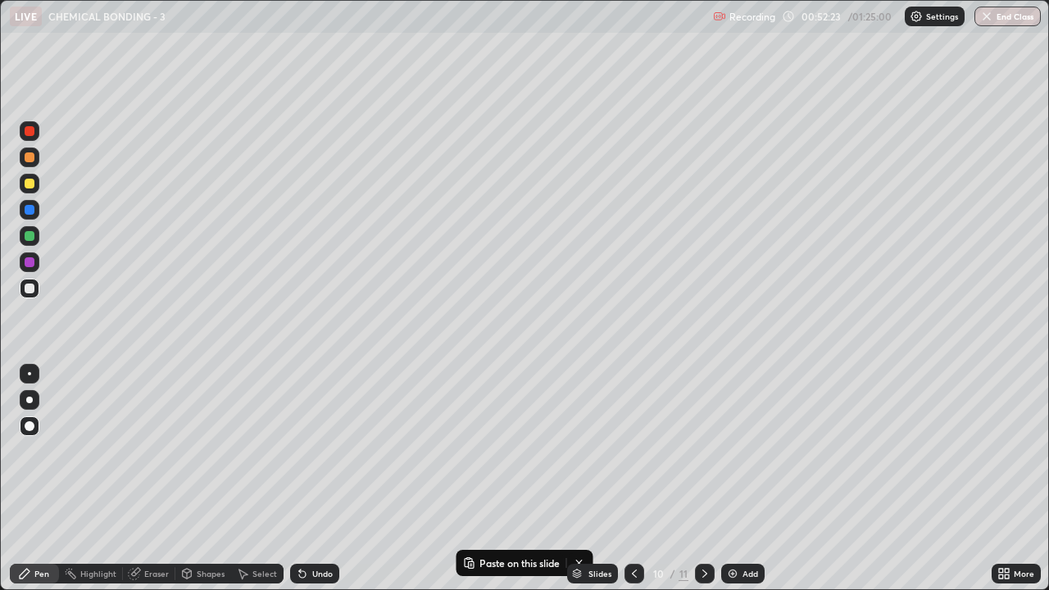
click at [27, 185] on div at bounding box center [30, 184] width 10 height 10
click at [213, 479] on div "Shapes" at bounding box center [211, 574] width 28 height 8
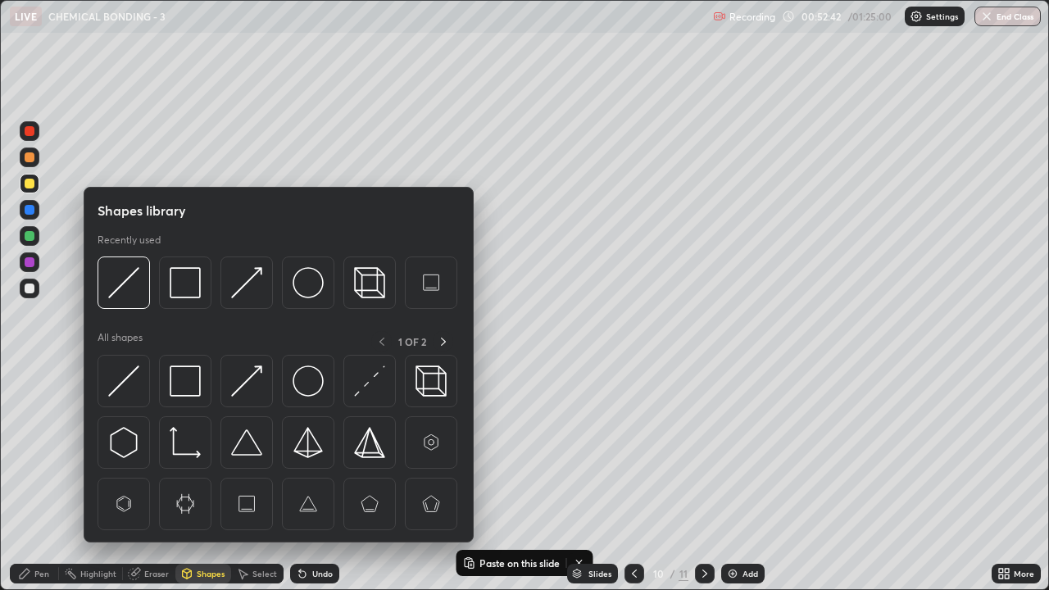
click at [264, 479] on div "Select" at bounding box center [257, 574] width 52 height 20
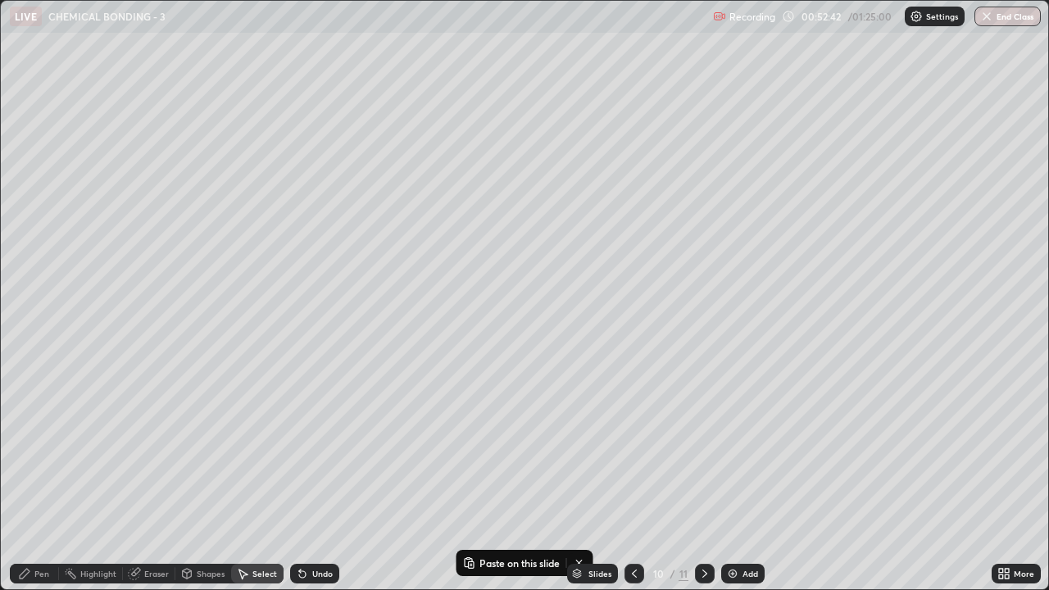
click at [260, 479] on div "Select" at bounding box center [264, 574] width 25 height 8
click at [275, 148] on div "0 ° Undo Copy Paste here Duplicate Duplicate to new slide Delete" at bounding box center [525, 295] width 1048 height 589
click at [355, 190] on p "Paste here" at bounding box center [367, 194] width 48 height 13
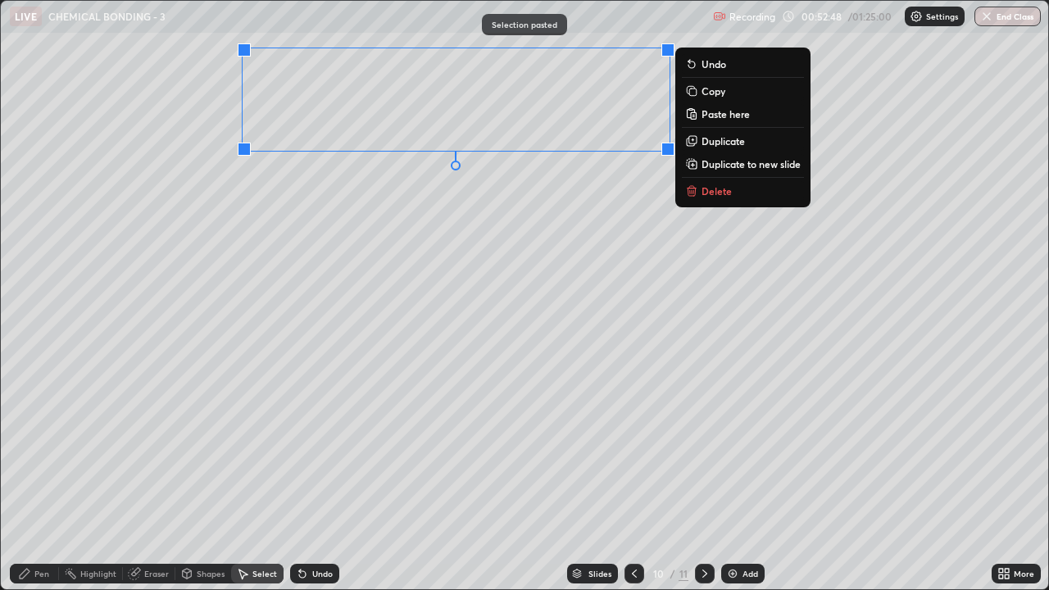
click at [266, 216] on div "0 ° Undo Copy Paste here Duplicate Duplicate to new slide Delete" at bounding box center [525, 295] width 1048 height 589
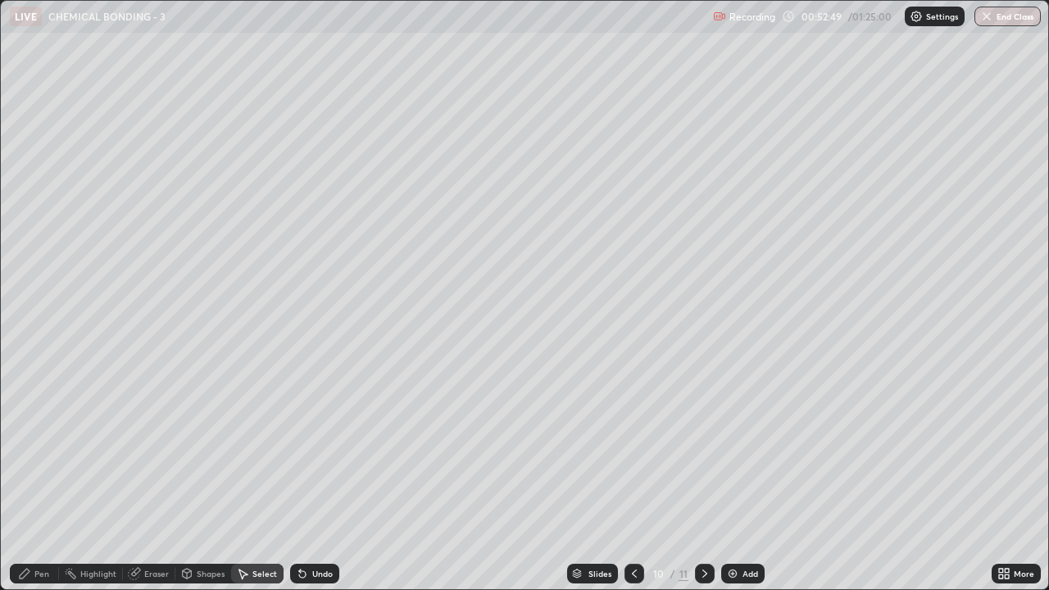
click at [164, 479] on div "Eraser" at bounding box center [156, 574] width 25 height 8
click at [32, 479] on div "Pen" at bounding box center [34, 574] width 49 height 20
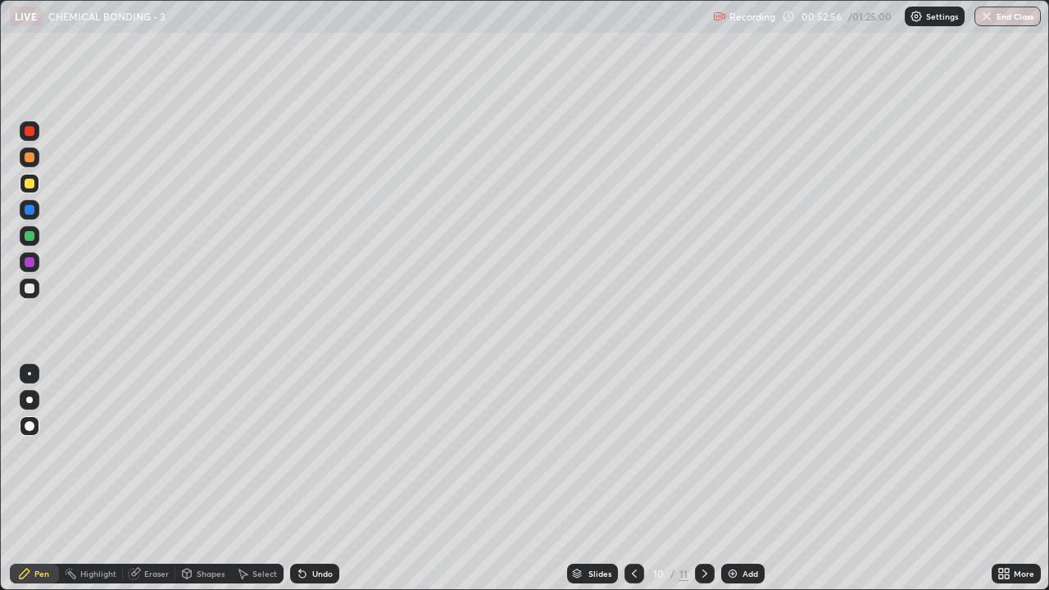
click at [38, 184] on div at bounding box center [30, 184] width 20 height 20
click at [34, 298] on div at bounding box center [30, 289] width 20 height 20
click at [30, 234] on div at bounding box center [30, 236] width 10 height 10
click at [31, 295] on div at bounding box center [30, 289] width 20 height 20
click at [32, 244] on div at bounding box center [30, 236] width 20 height 20
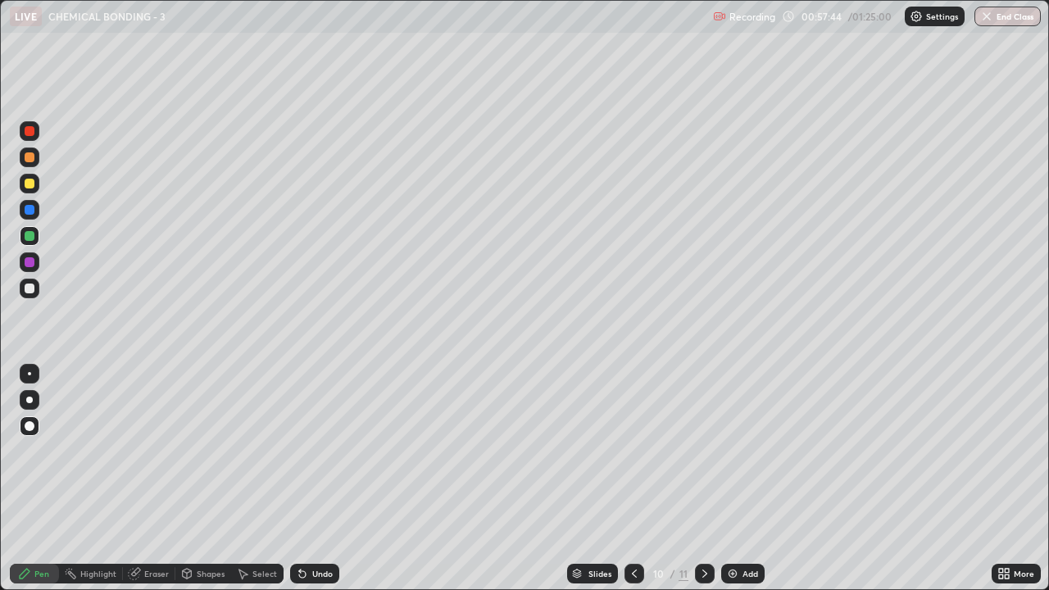
click at [25, 270] on div at bounding box center [30, 262] width 20 height 20
click at [695, 479] on div at bounding box center [705, 574] width 20 height 20
click at [30, 185] on div at bounding box center [30, 184] width 10 height 10
click at [31, 297] on div at bounding box center [30, 289] width 20 height 20
click at [252, 479] on div "Select" at bounding box center [257, 574] width 52 height 20
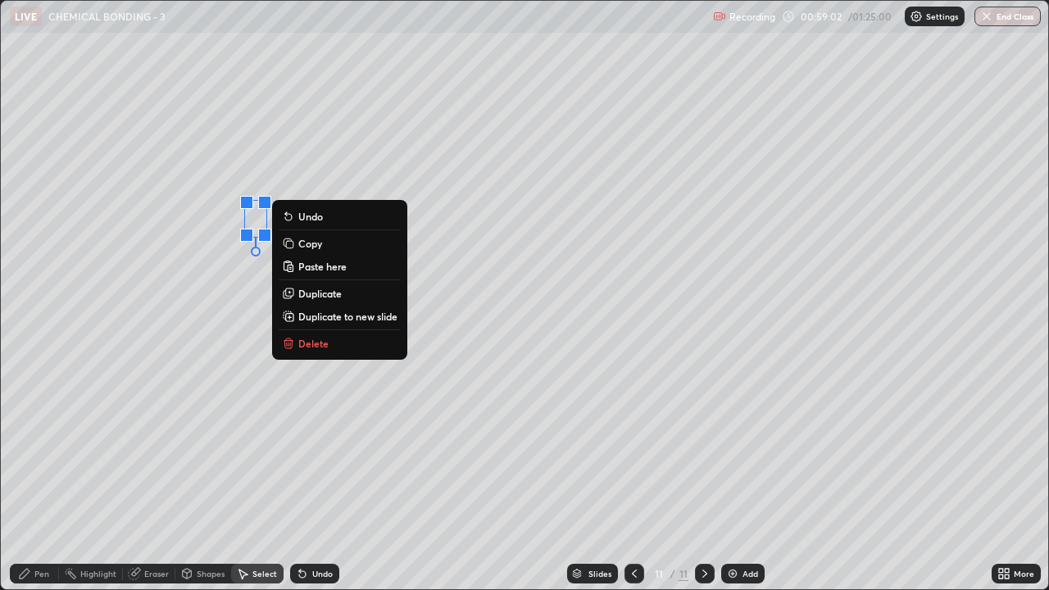
click at [313, 343] on p "Delete" at bounding box center [313, 343] width 30 height 13
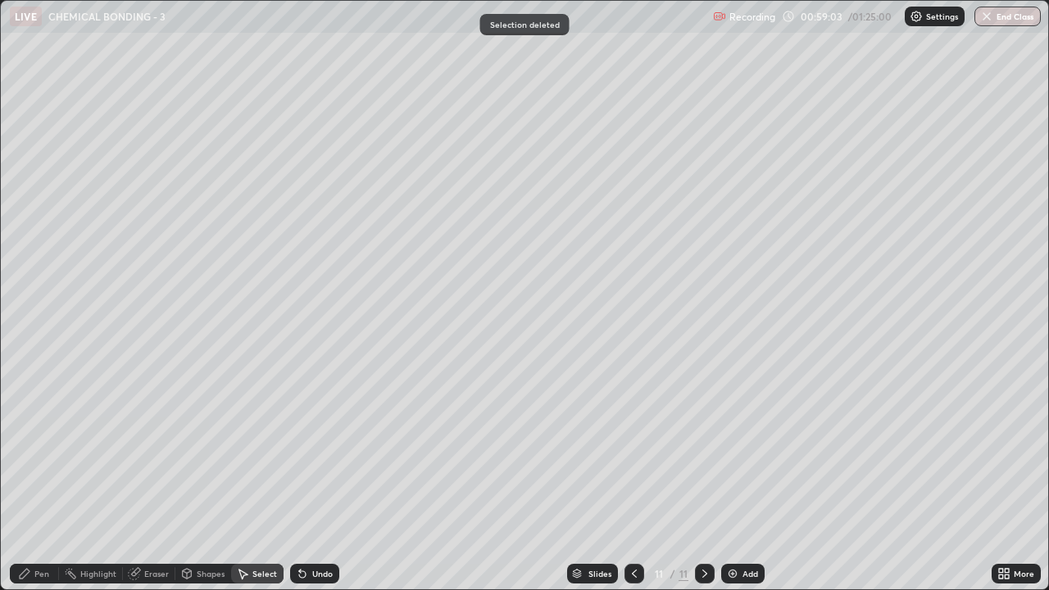
click at [35, 479] on div "Pen" at bounding box center [41, 574] width 15 height 8
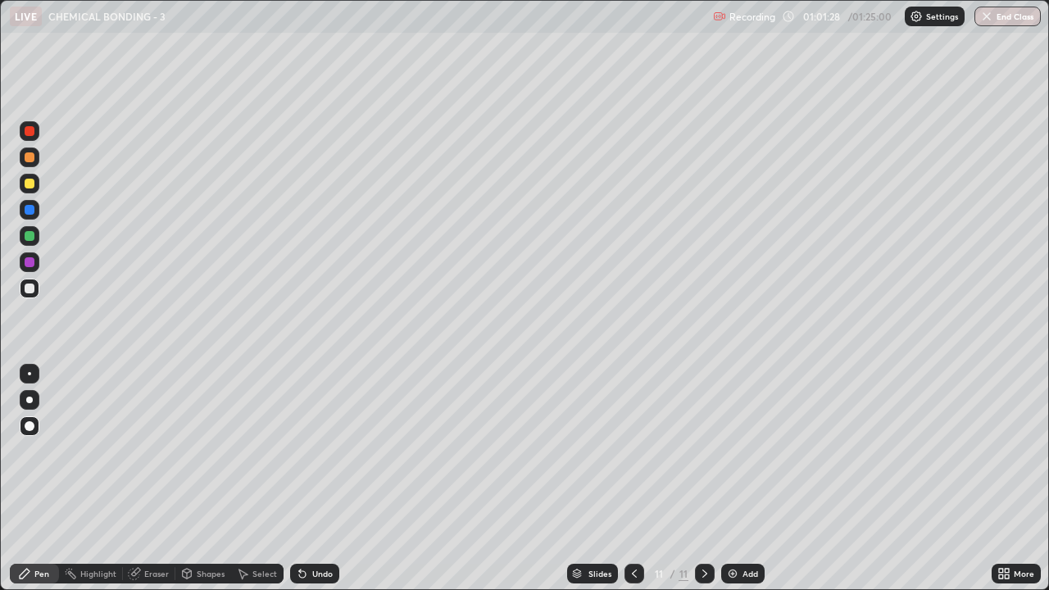
click at [25, 188] on div at bounding box center [30, 184] width 20 height 20
click at [146, 479] on div "Eraser" at bounding box center [149, 574] width 52 height 20
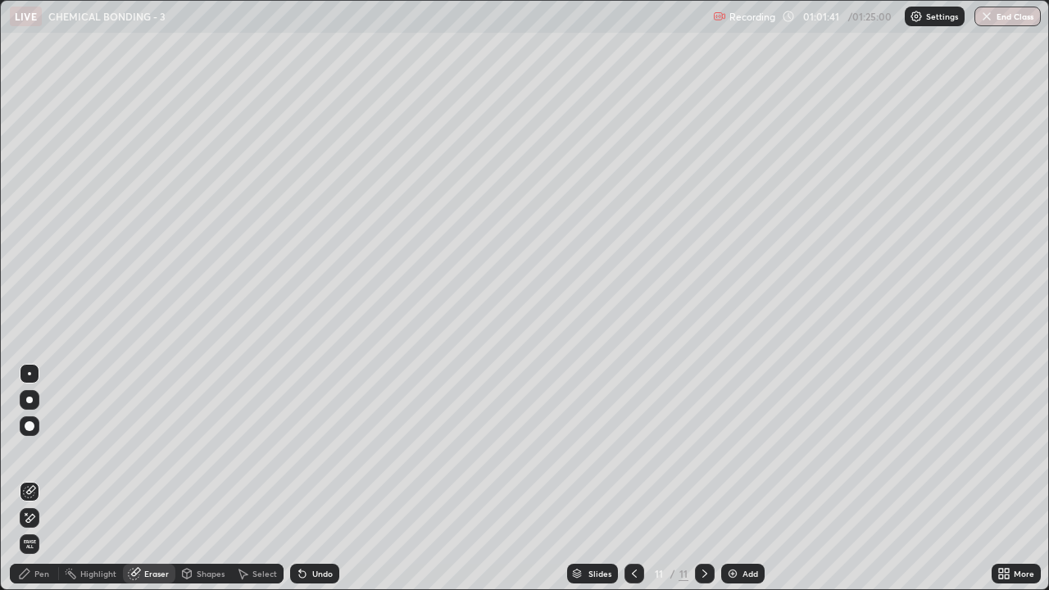
click at [38, 479] on div "Pen" at bounding box center [41, 574] width 15 height 8
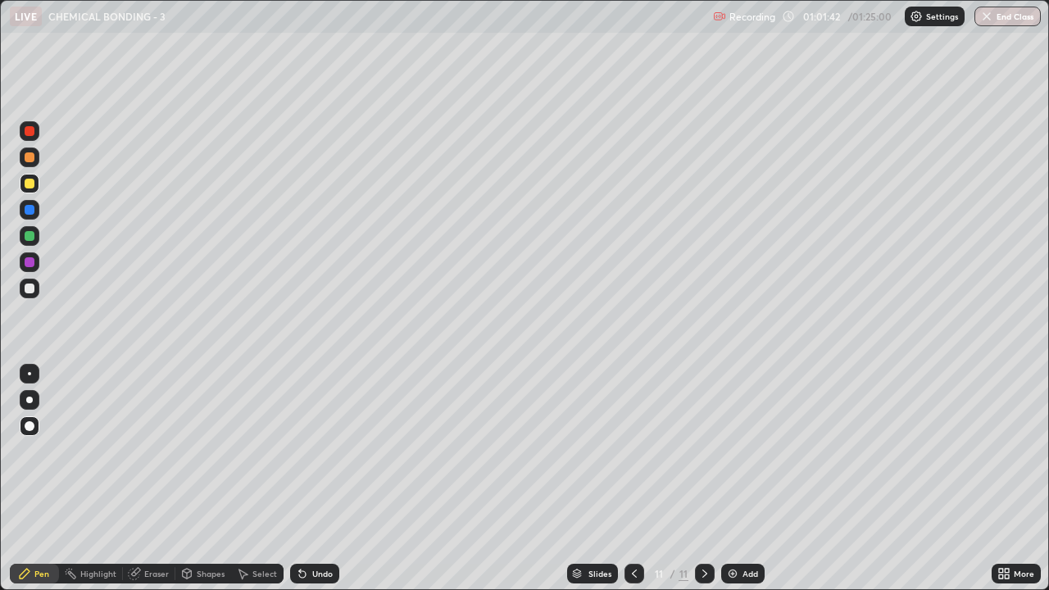
click at [146, 479] on div "Eraser" at bounding box center [149, 573] width 52 height 33
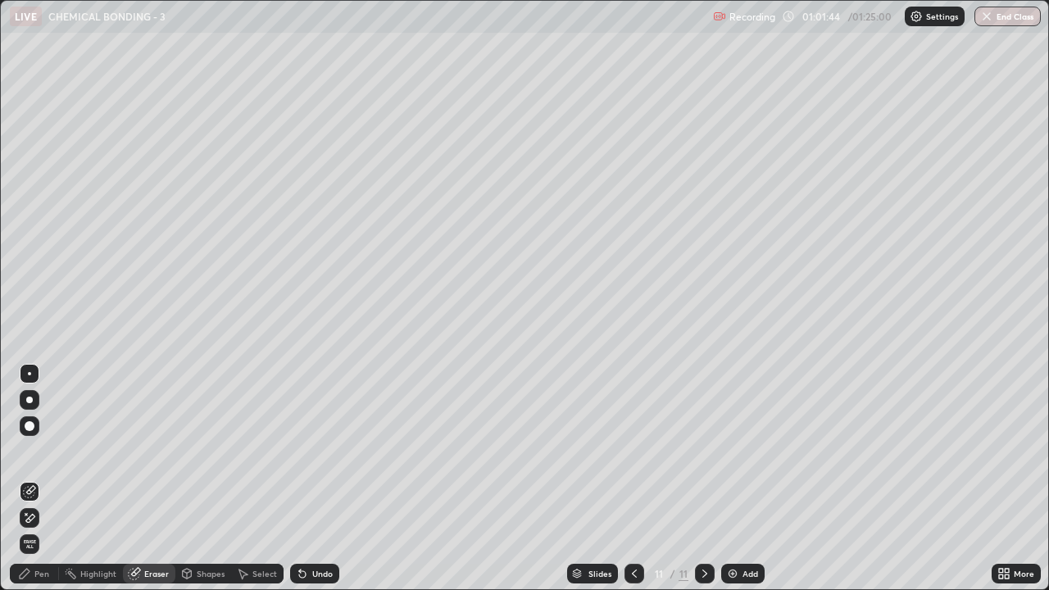
click at [28, 479] on icon at bounding box center [24, 573] width 13 height 13
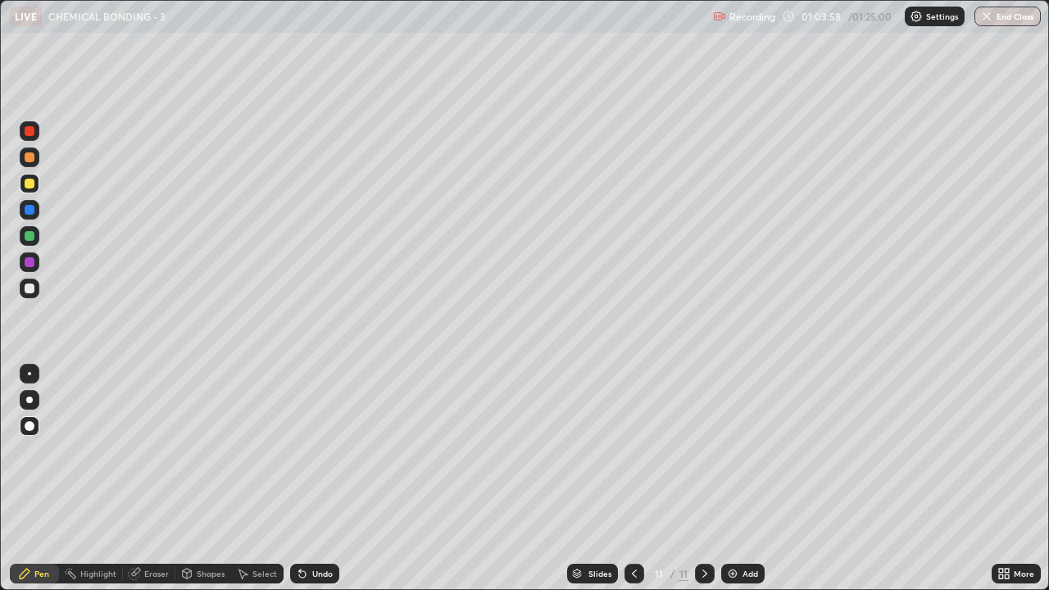
click at [741, 479] on div "Add" at bounding box center [742, 574] width 43 height 20
click at [27, 184] on div at bounding box center [30, 184] width 10 height 10
click at [633, 479] on icon at bounding box center [634, 573] width 13 height 13
click at [703, 479] on div at bounding box center [705, 574] width 20 height 20
click at [201, 479] on div "Shapes" at bounding box center [211, 574] width 28 height 8
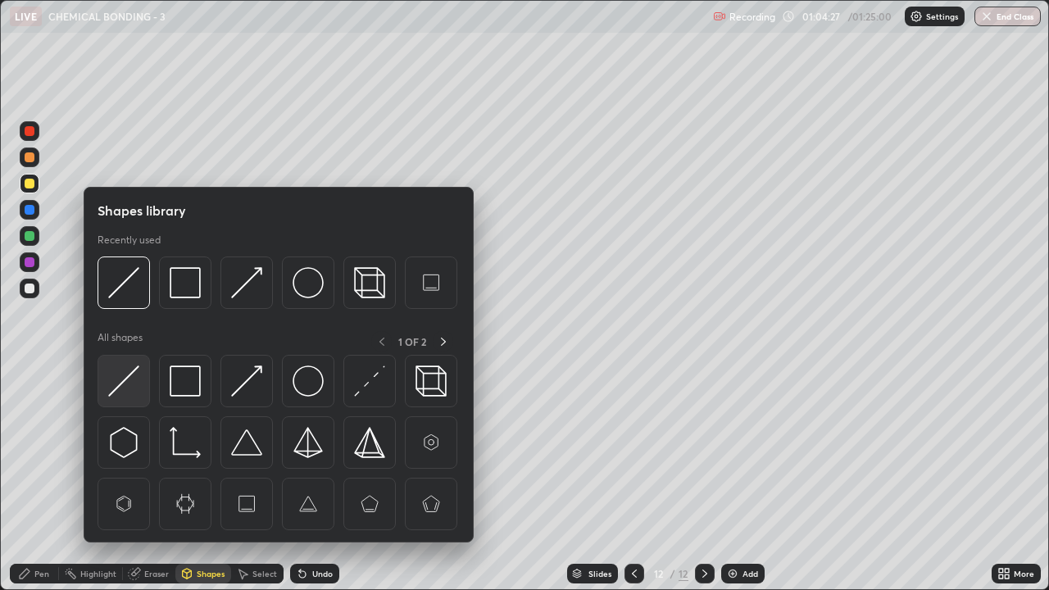
click at [146, 380] on div at bounding box center [124, 381] width 52 height 52
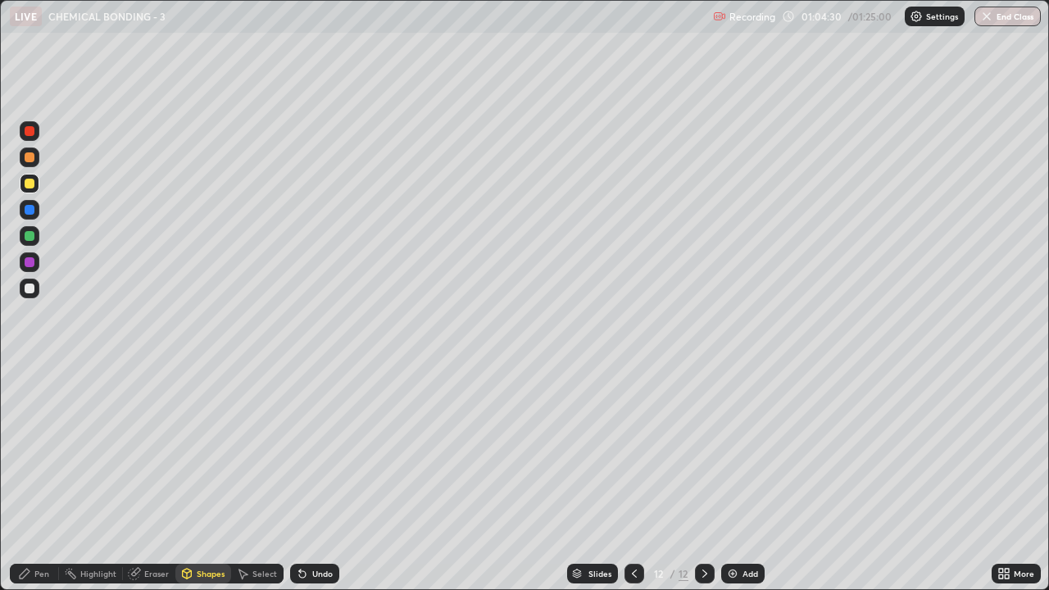
click at [28, 479] on icon at bounding box center [25, 574] width 10 height 10
click at [29, 287] on div at bounding box center [30, 289] width 10 height 10
click at [634, 479] on icon at bounding box center [634, 573] width 13 height 13
click at [639, 479] on icon at bounding box center [634, 573] width 13 height 13
click at [635, 479] on icon at bounding box center [634, 573] width 13 height 13
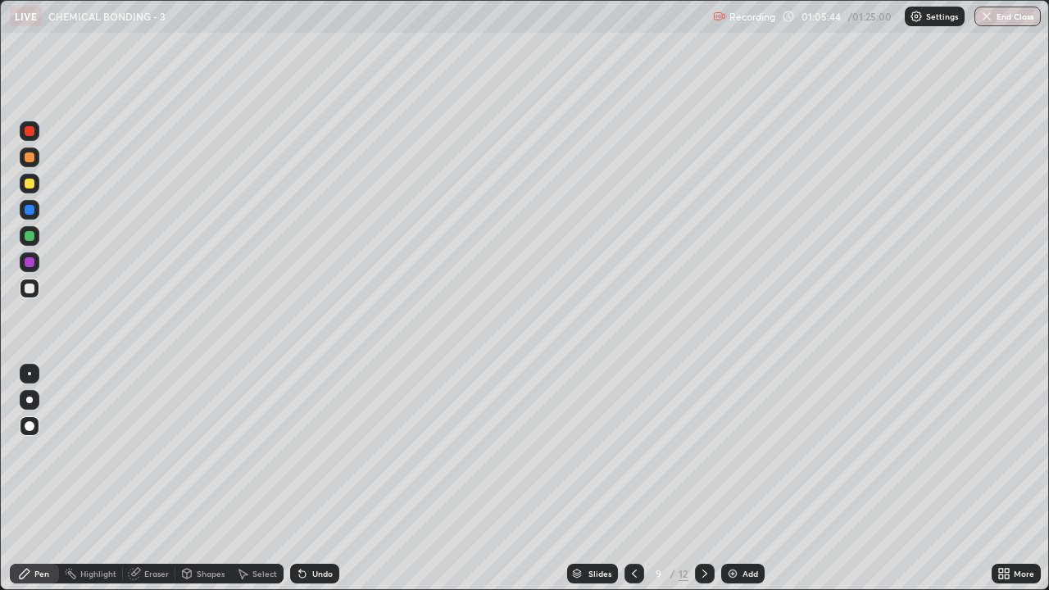
click at [633, 479] on icon at bounding box center [634, 573] width 13 height 13
click at [707, 479] on div at bounding box center [705, 573] width 20 height 33
click at [703, 479] on icon at bounding box center [704, 573] width 13 height 13
click at [698, 479] on div at bounding box center [705, 573] width 20 height 33
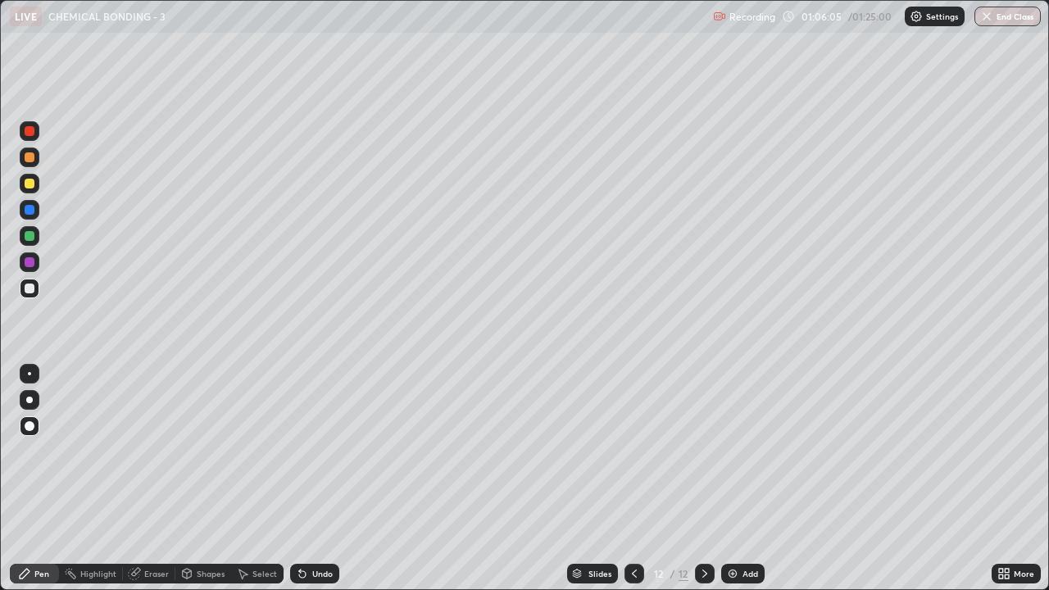
click at [703, 479] on icon at bounding box center [704, 573] width 13 height 13
click at [702, 479] on icon at bounding box center [704, 574] width 5 height 8
click at [32, 234] on div at bounding box center [30, 236] width 10 height 10
click at [313, 479] on div "Undo" at bounding box center [322, 574] width 20 height 8
click at [314, 479] on div "Undo" at bounding box center [322, 574] width 20 height 8
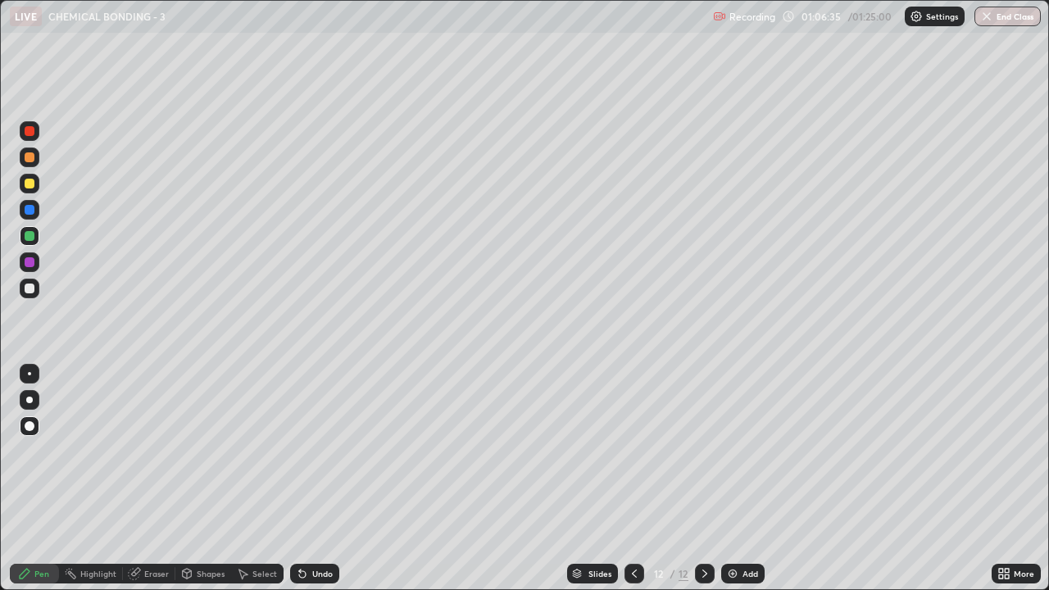
click at [313, 479] on div "Undo" at bounding box center [322, 574] width 20 height 8
click at [247, 479] on div "Select" at bounding box center [257, 574] width 52 height 20
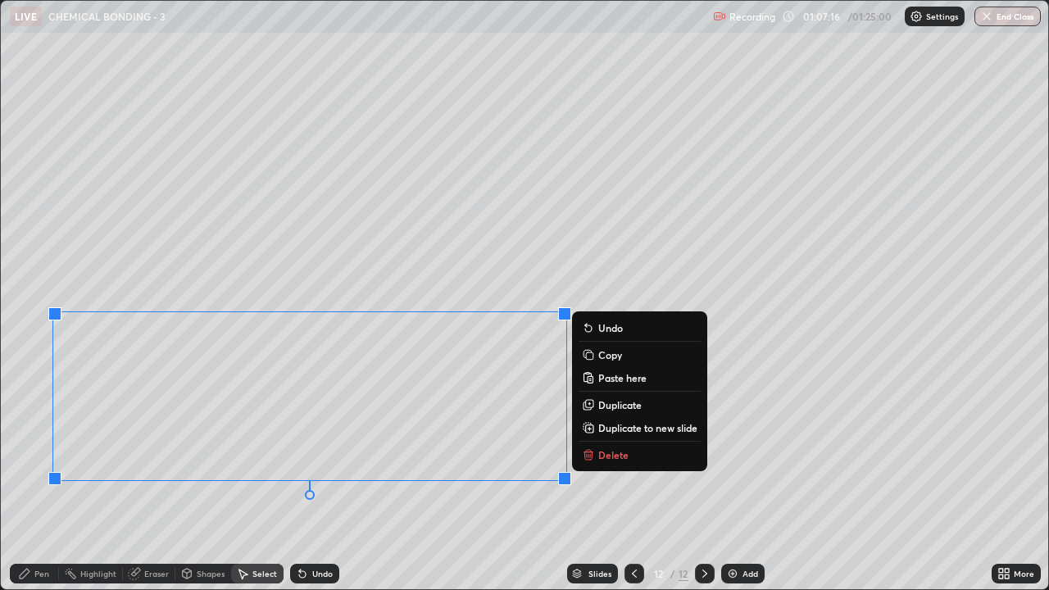
click at [607, 355] on p "Copy" at bounding box center [610, 354] width 24 height 13
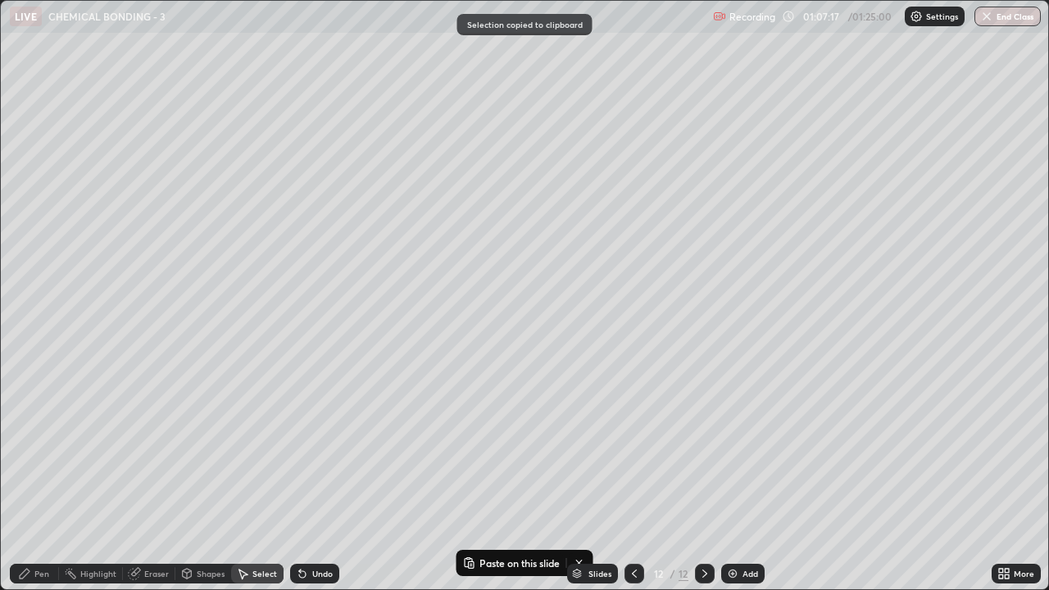
click at [18, 479] on div "Pen" at bounding box center [34, 574] width 49 height 20
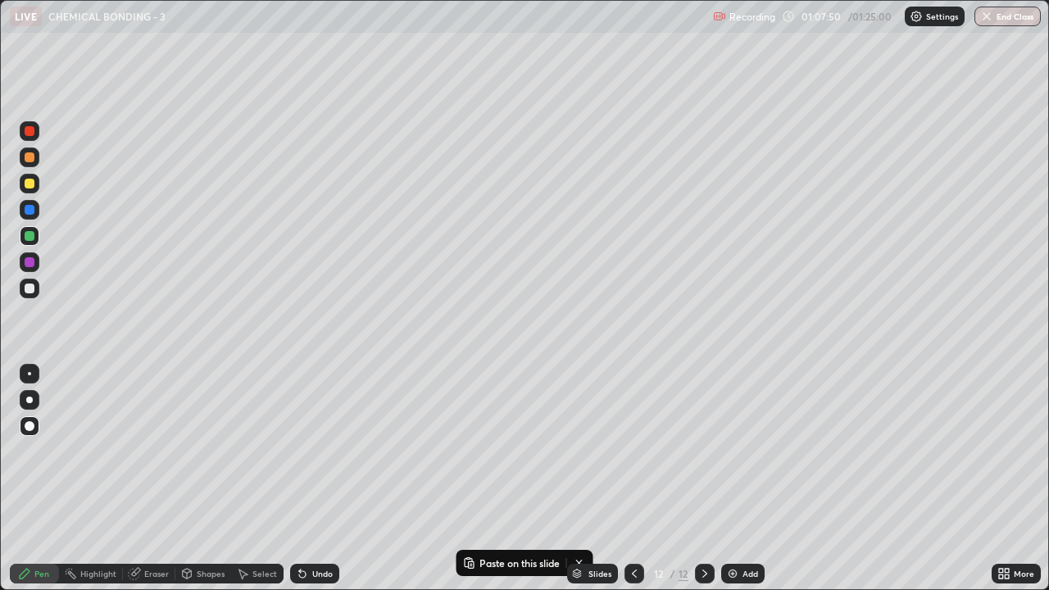
click at [257, 479] on div "Select" at bounding box center [264, 574] width 25 height 8
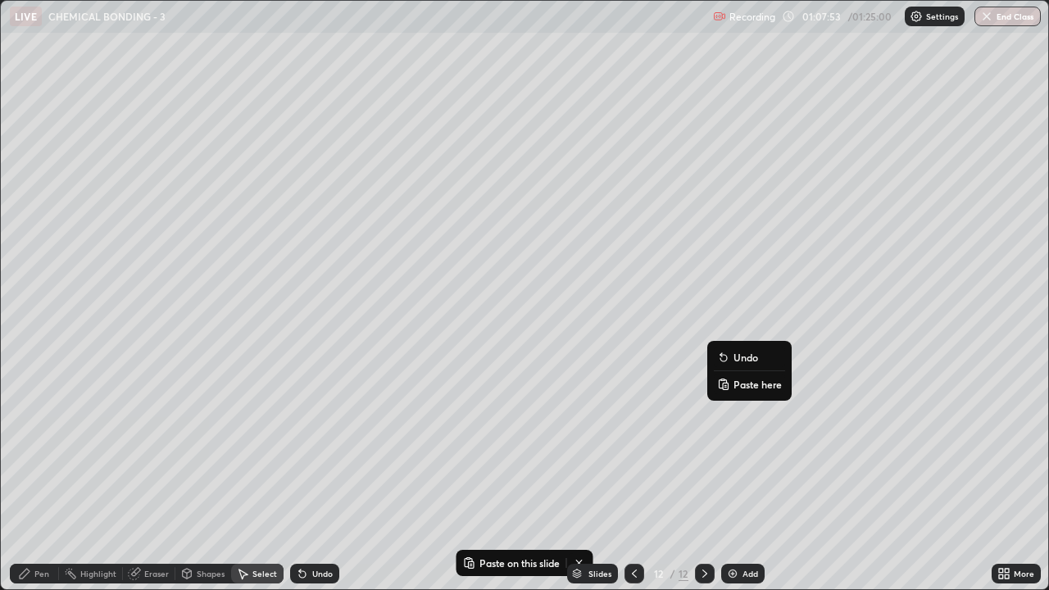
click at [743, 377] on button "Paste here" at bounding box center [749, 385] width 71 height 20
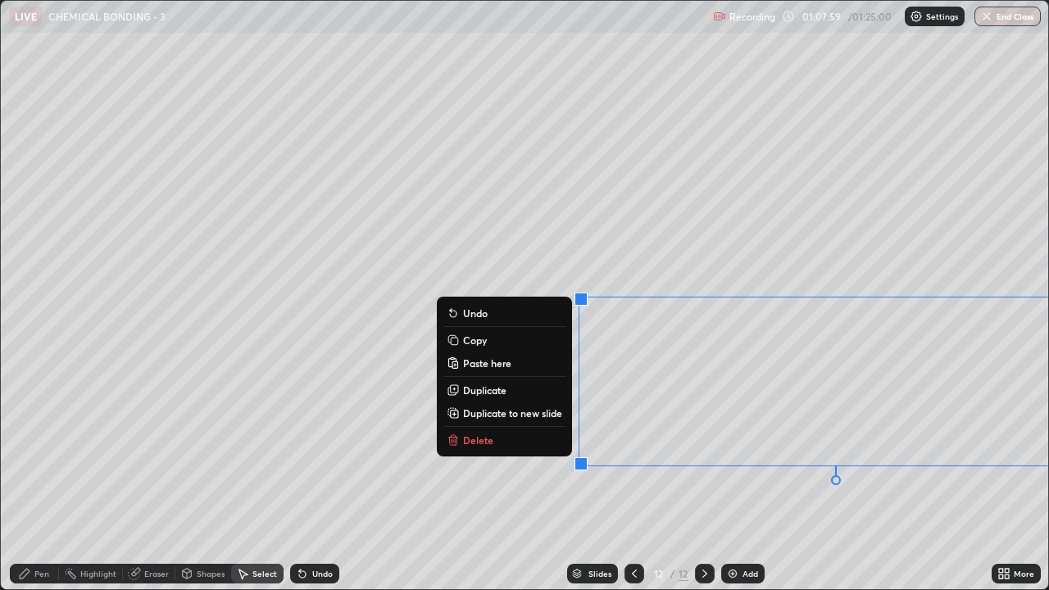
click at [744, 479] on div "0 ° Undo Copy Paste here Duplicate Duplicate to new slide Delete" at bounding box center [525, 295] width 1048 height 589
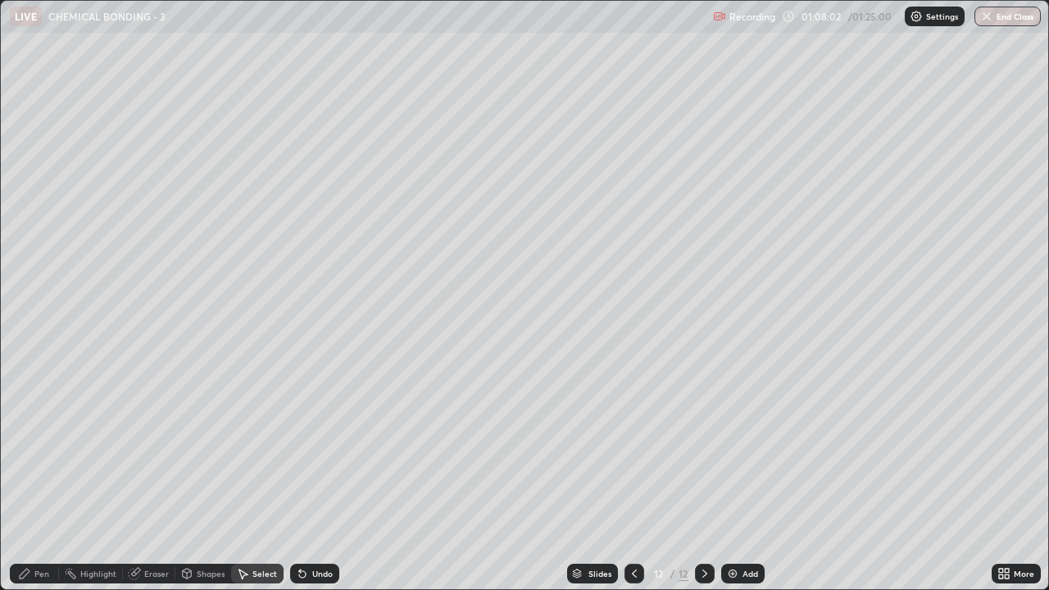
click at [162, 479] on div "Eraser" at bounding box center [156, 574] width 25 height 8
click at [41, 479] on div "Pen" at bounding box center [34, 574] width 49 height 20
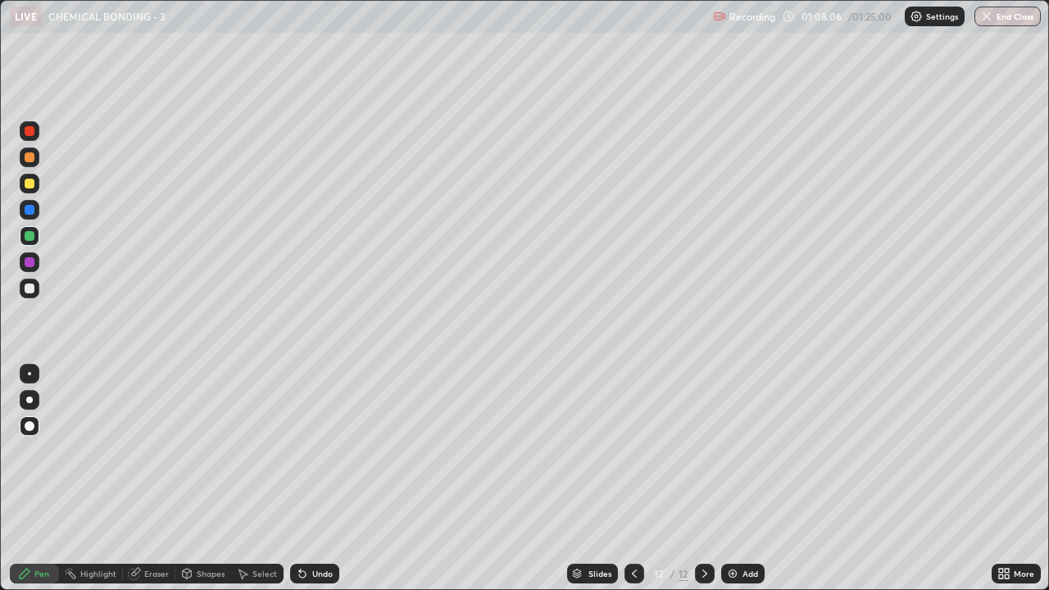
click at [30, 289] on div at bounding box center [30, 289] width 10 height 10
click at [1025, 24] on button "End Class" at bounding box center [1008, 17] width 66 height 20
click at [1003, 20] on button "End Class" at bounding box center [1008, 17] width 66 height 20
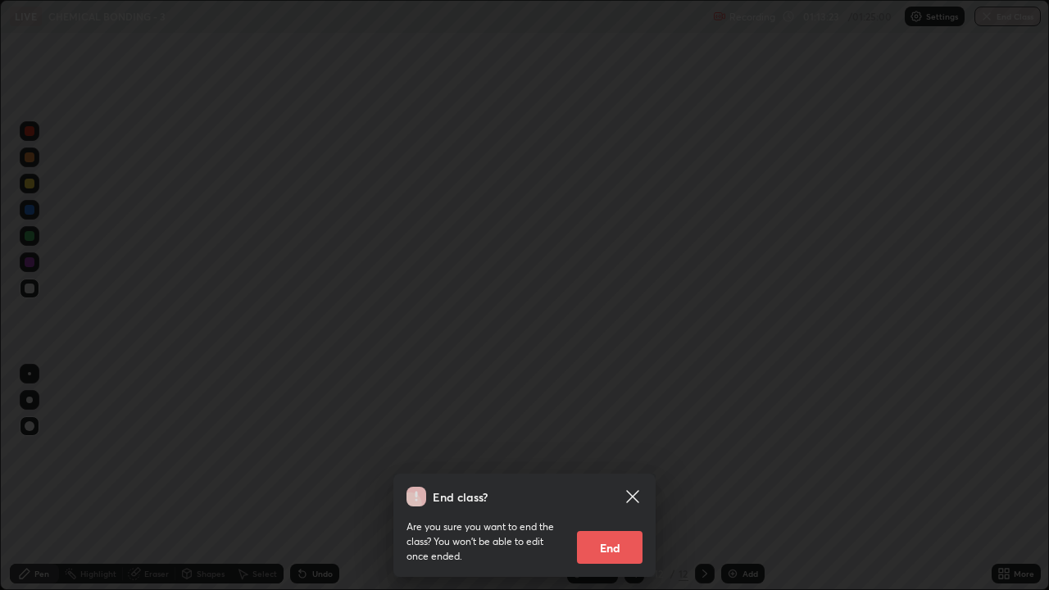
click at [629, 479] on button "End" at bounding box center [610, 547] width 66 height 33
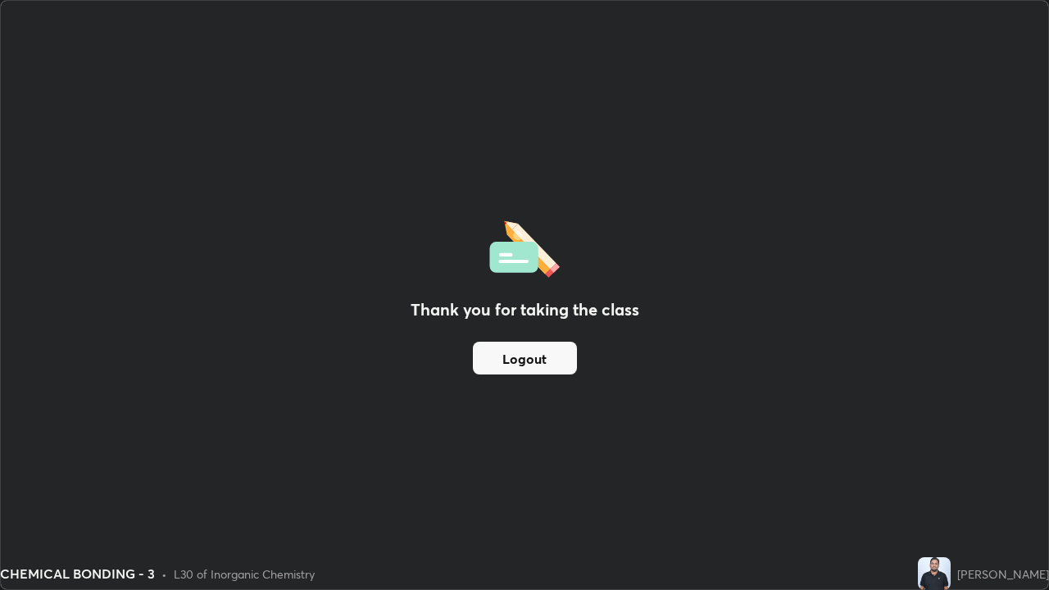
click at [552, 357] on button "Logout" at bounding box center [525, 358] width 104 height 33
